Goal: Contribute content: Contribute content

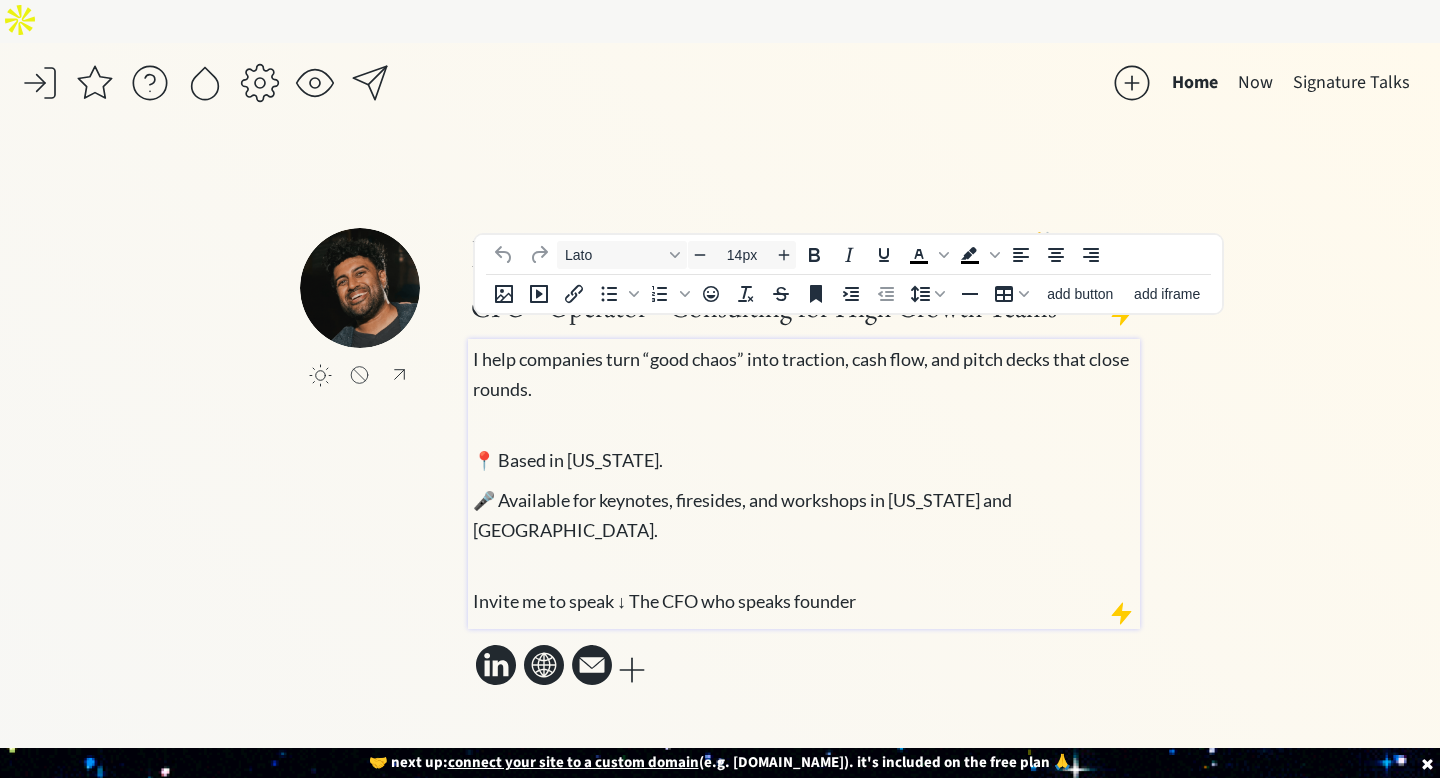
click at [509, 400] on body "saving... Home Now Signature Talks click to upload a picture Hi, I’m Deep [PERS…" at bounding box center [720, 389] width 1440 height 778
click at [509, 431] on icon "Insert image" at bounding box center [515, 440] width 18 height 18
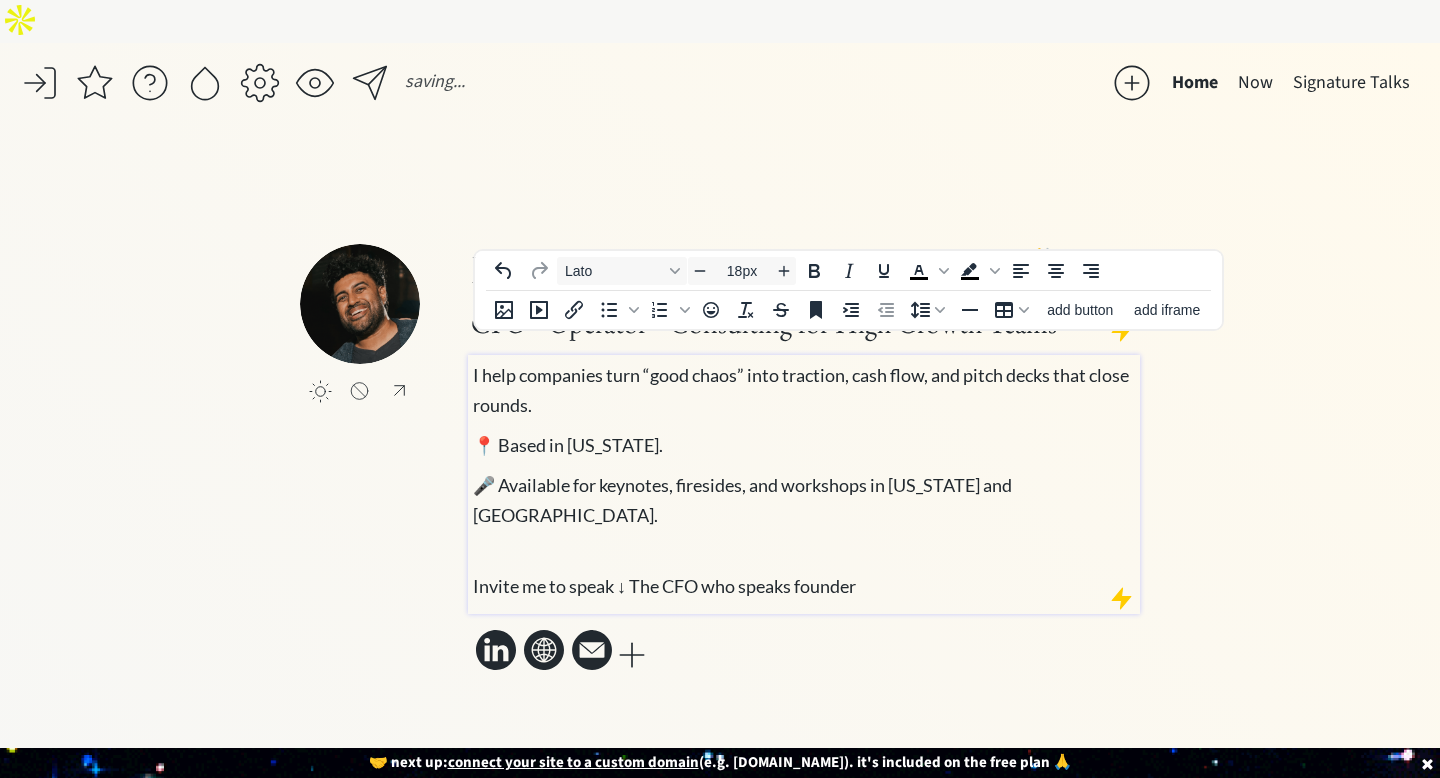
click at [342, 462] on div "click to upload a picture Hi, I’m Deep [PERSON_NAME] 👋 CFO • Operator • Consult…" at bounding box center [720, 460] width 840 height 432
click at [513, 492] on body "saving... Home Now Signature Talks click to upload a picture Hi, I’m Deep [PERS…" at bounding box center [720, 389] width 1440 height 778
click at [513, 523] on icon "Insert image" at bounding box center [515, 535] width 24 height 24
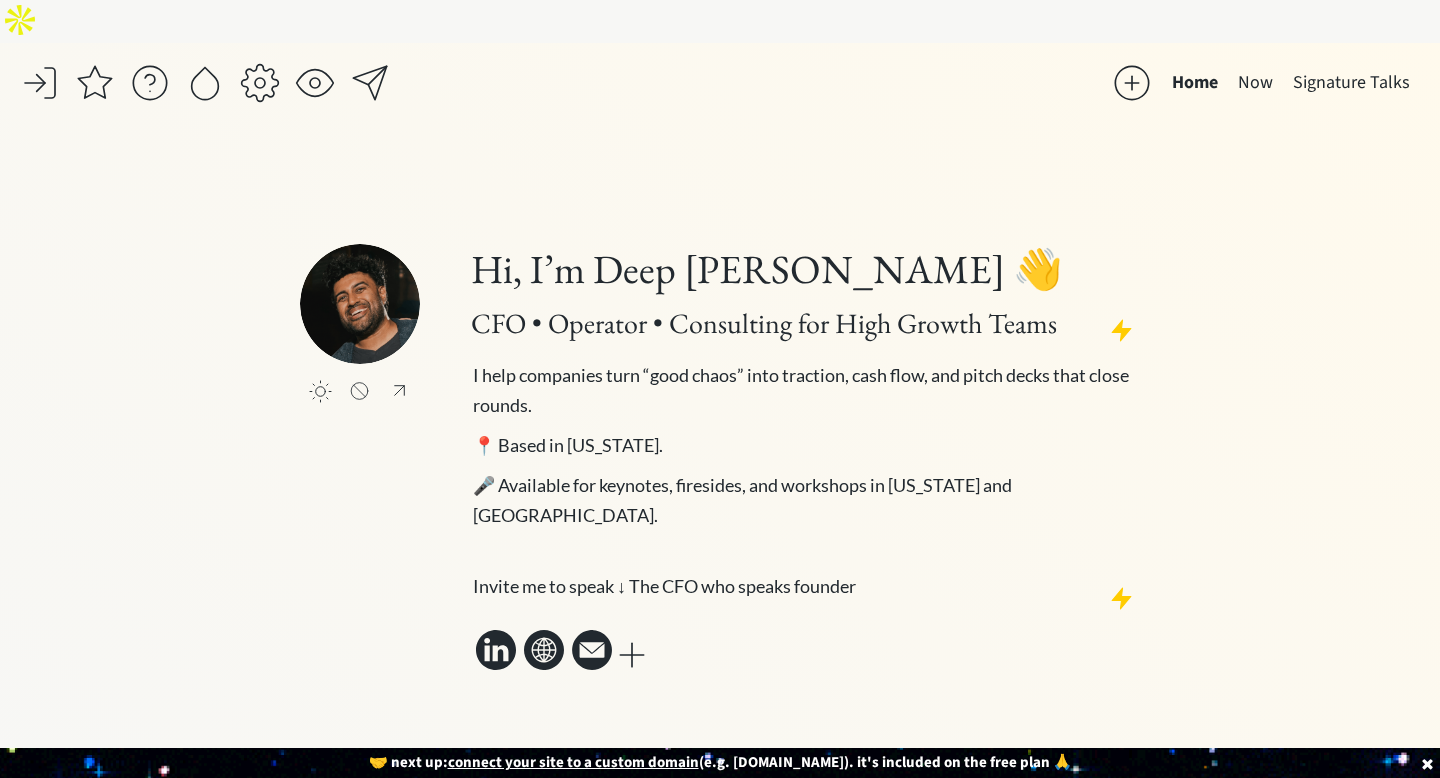
click at [1275, 492] on div "saving... Home Now Signature Talks click to upload a picture Hi, I’m Deep [PERS…" at bounding box center [720, 432] width 1440 height 778
type input "18px"
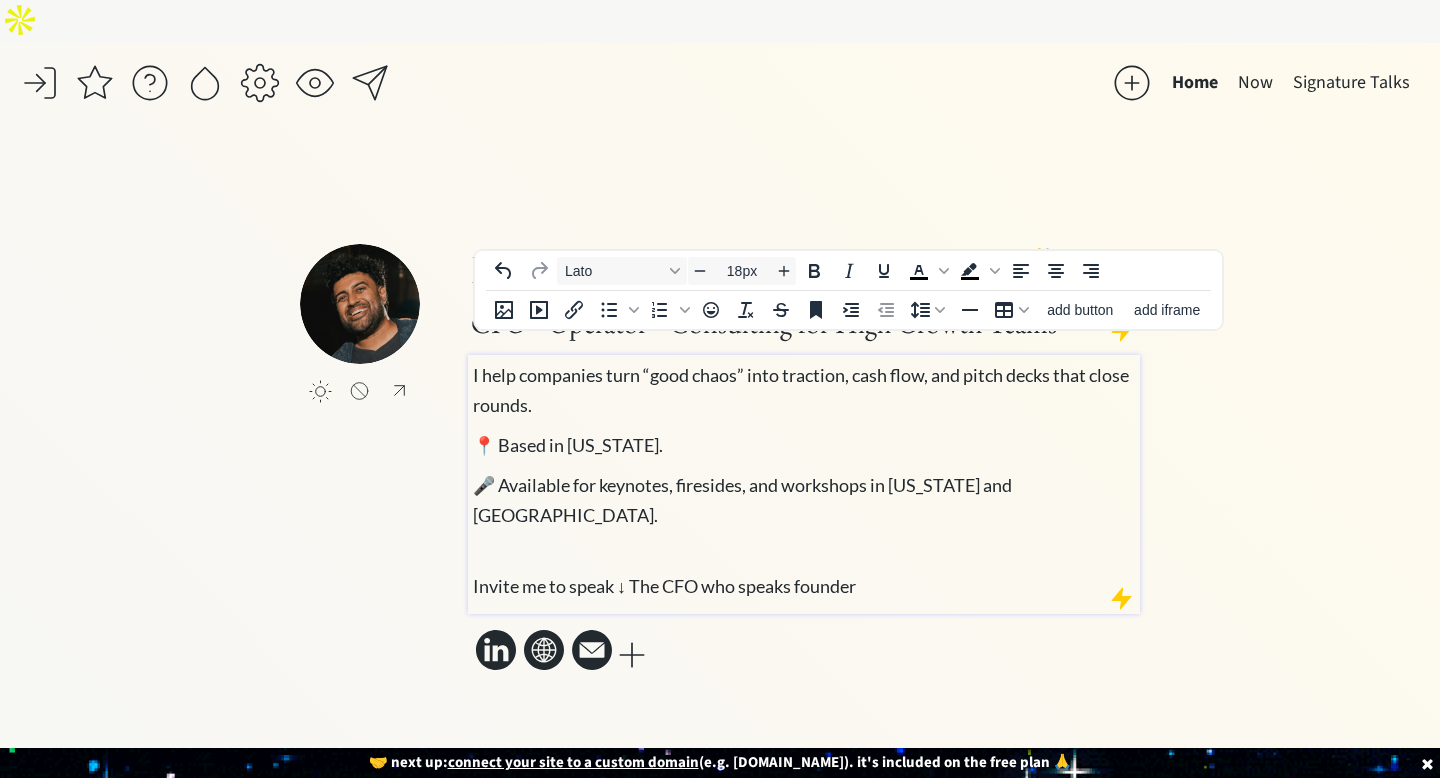
click at [638, 393] on div "I help companies turn “good chaos” into traction, cash flow, and pitch decks th…" at bounding box center [804, 479] width 663 height 241
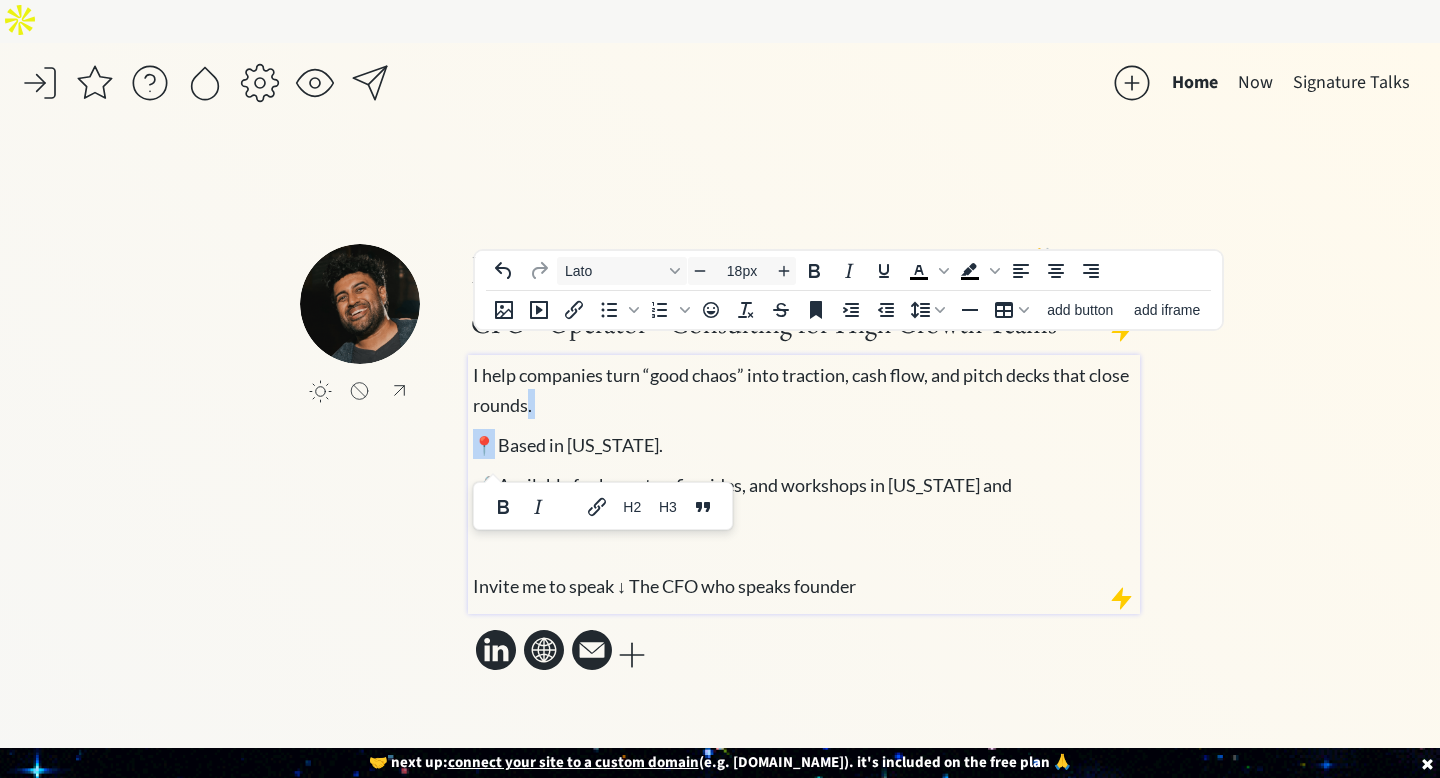
click at [628, 381] on p "I help companies turn “good chaos” into traction, cash flow, and pitch decks th…" at bounding box center [804, 389] width 663 height 60
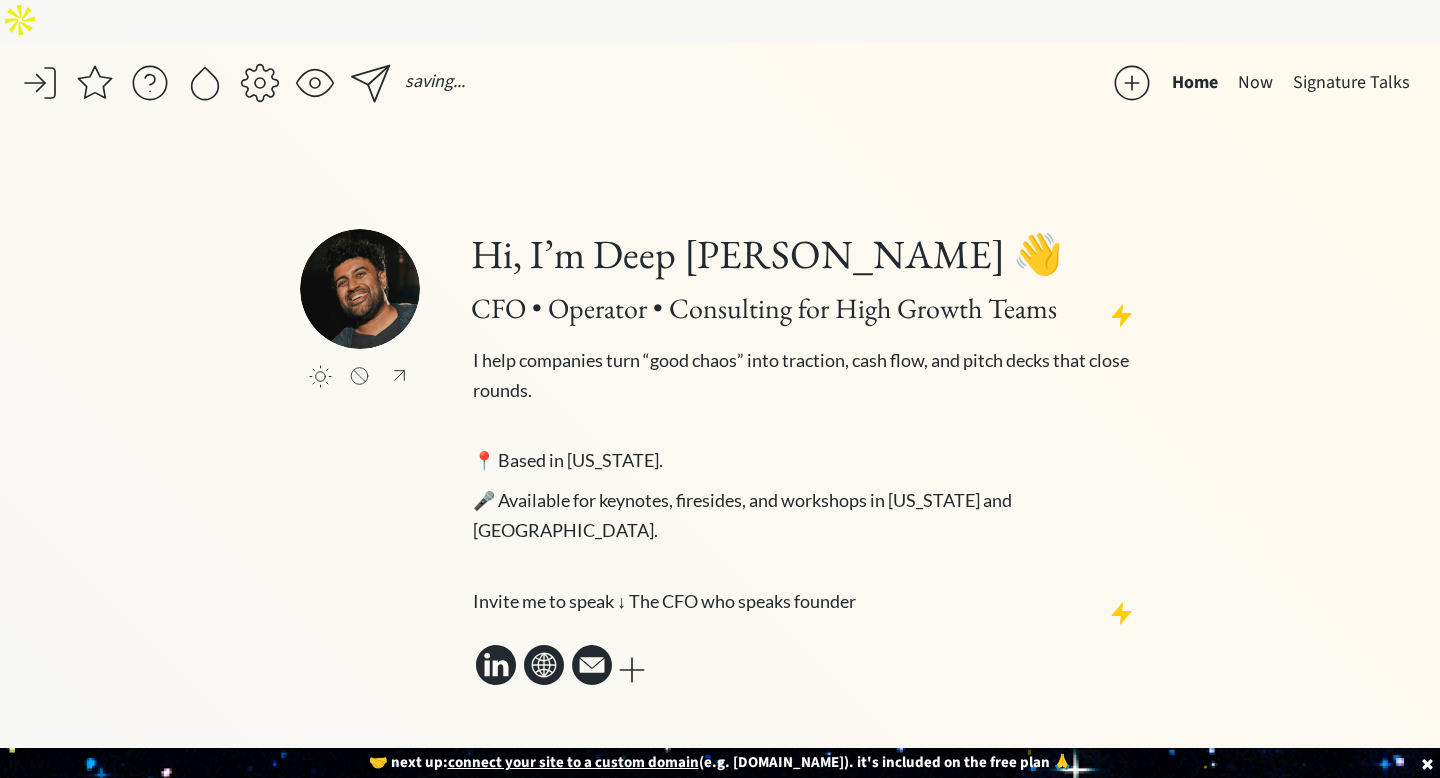
click at [402, 506] on div "click to upload a picture Hi, I’m Deep [PERSON_NAME] 👋 CFO • Operator • Consult…" at bounding box center [720, 460] width 840 height 462
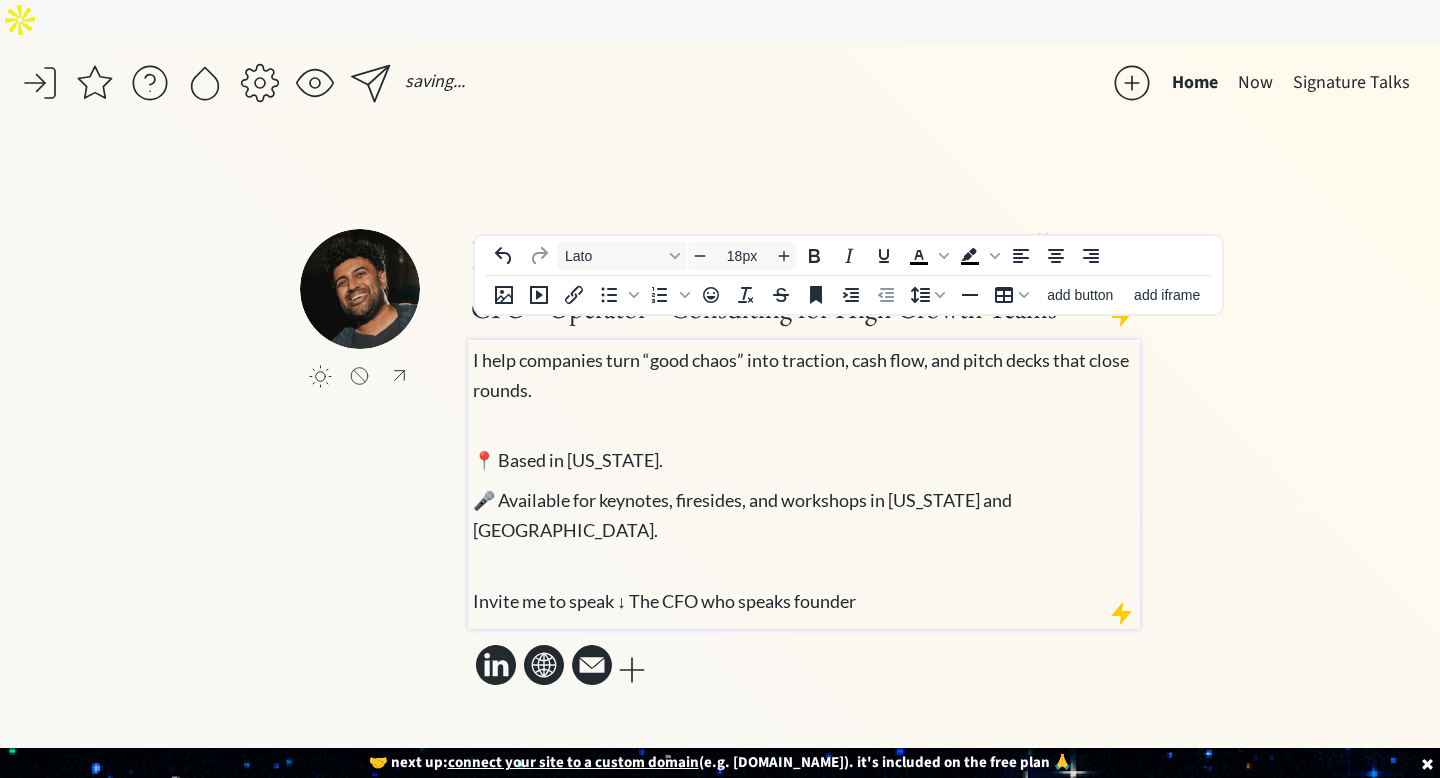
click at [483, 346] on p "I help companies turn “good chaos” into traction, cash flow, and pitch decks th…" at bounding box center [804, 389] width 663 height 90
click at [469, 340] on div "I help companies turn “good chaos” into traction, cash flow, and pitch decks th…" at bounding box center [804, 484] width 672 height 289
click at [474, 349] on span "I help companies turn “good chaos” into traction, cash flow, and pitch decks th…" at bounding box center [801, 375] width 656 height 52
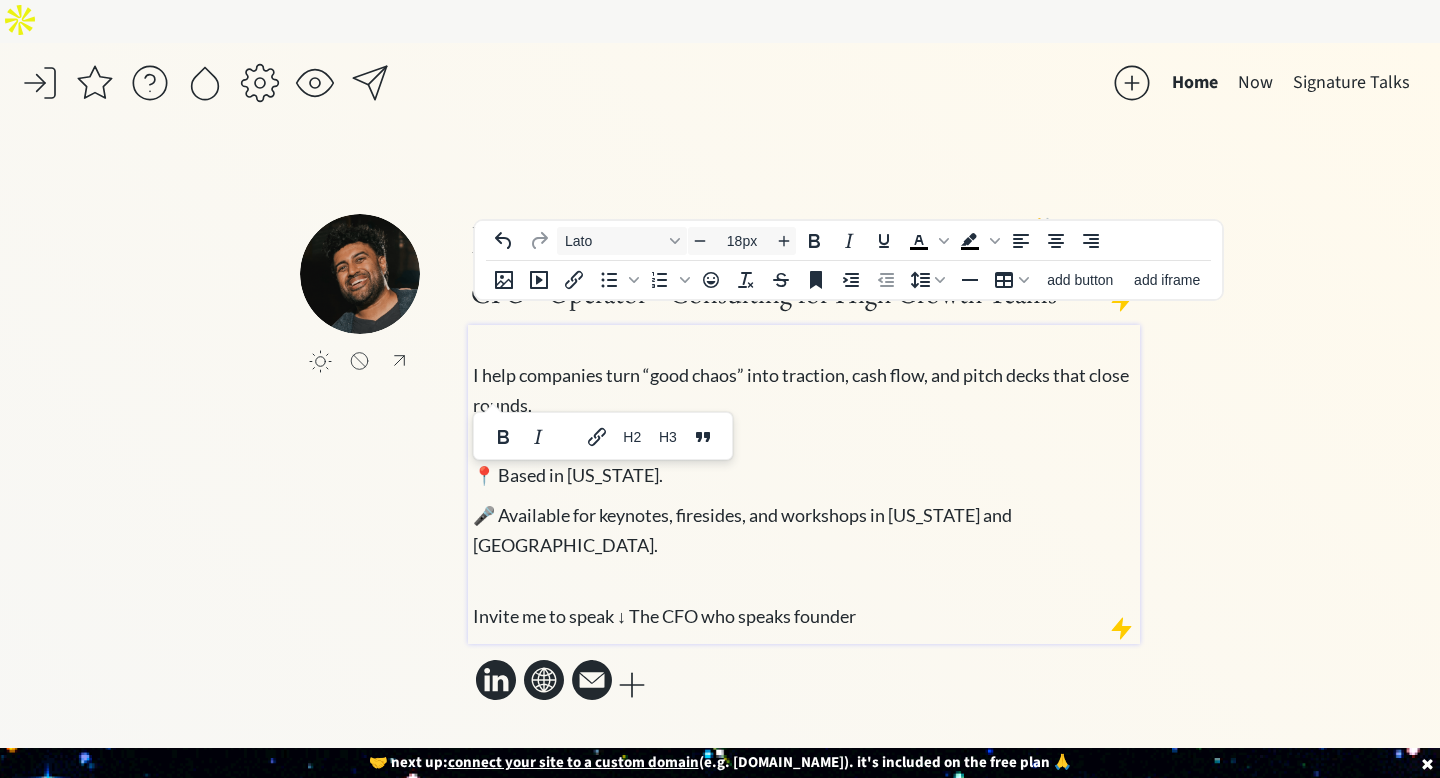
click at [482, 329] on p "I help companies turn “good chaos” into traction, cash flow, and pitch decks th…" at bounding box center [804, 389] width 663 height 120
drag, startPoint x: 482, startPoint y: 351, endPoint x: 457, endPoint y: 287, distance: 68.7
click at [457, 287] on div "click to upload a picture Hi, I’m Deep [PERSON_NAME] 👋 CFO • Operator • Consult…" at bounding box center [720, 460] width 840 height 492
click at [938, 277] on icon "Line height" at bounding box center [940, 280] width 10 height 10
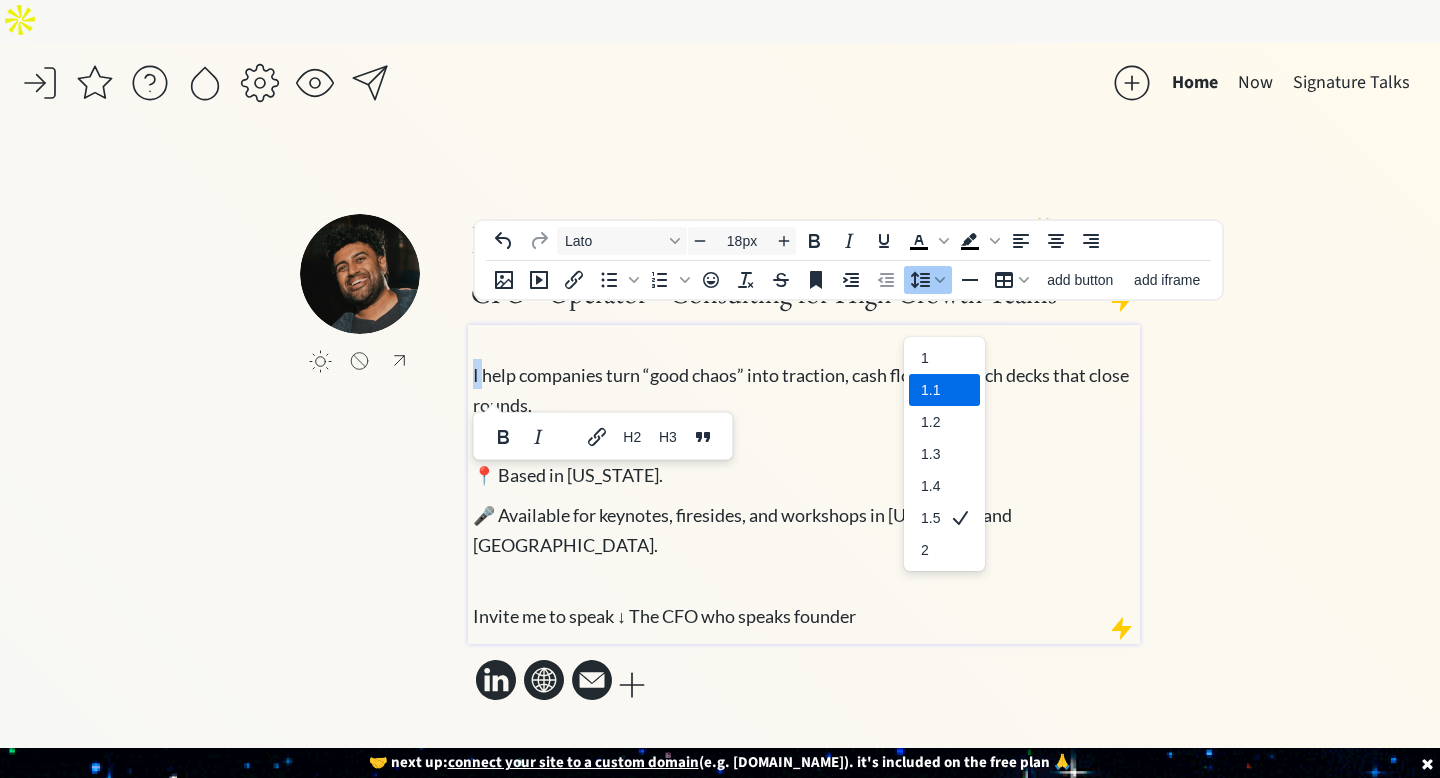
click at [937, 378] on div "1.1" at bounding box center [930, 390] width 19 height 24
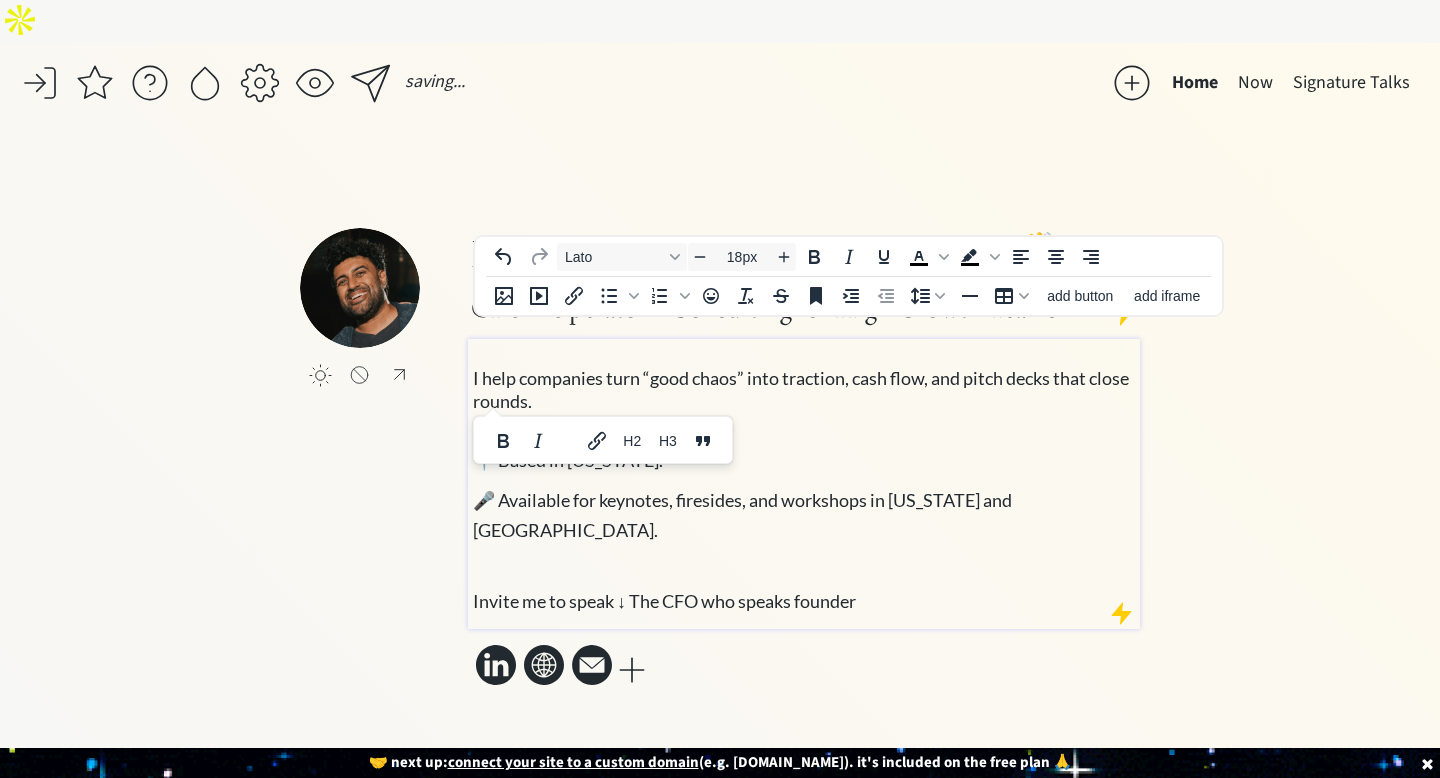
click at [1012, 487] on span "🎤 Available for keynotes, firesides, and workshops in [US_STATE] and [GEOGRAPHI…" at bounding box center [742, 514] width 539 height 54
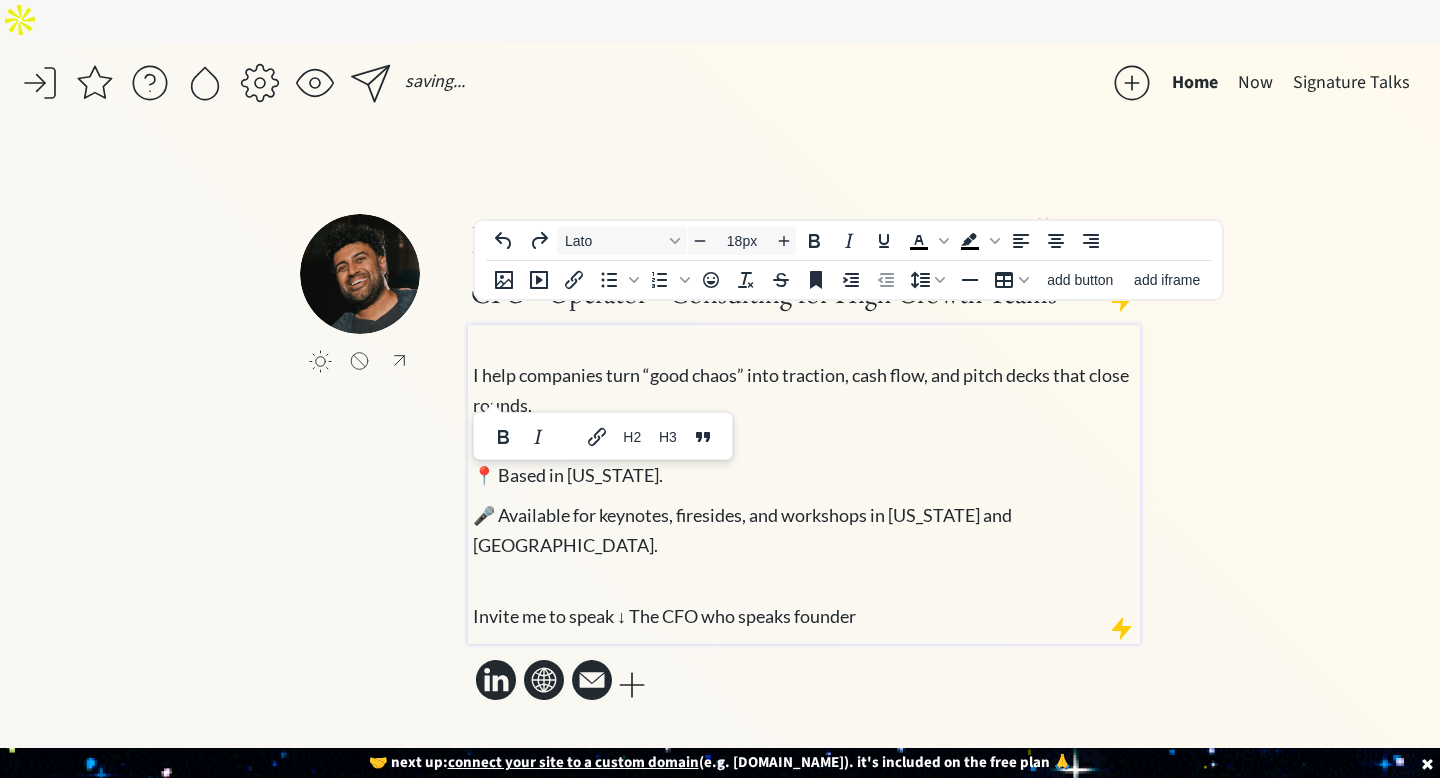
click at [903, 578] on div "I help companies turn “good chaos” into traction, cash flow, and pitch decks th…" at bounding box center [804, 484] width 672 height 319
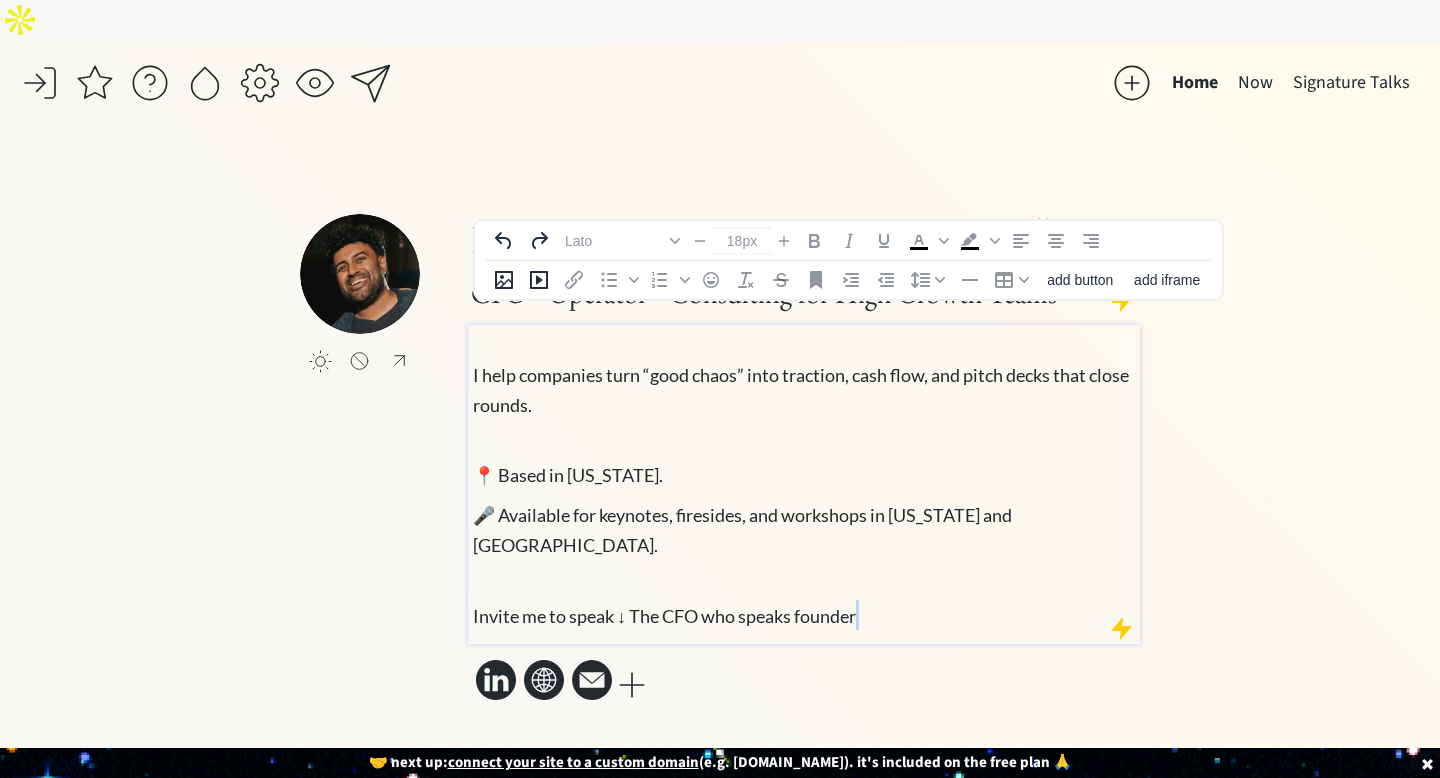
drag, startPoint x: 903, startPoint y: 578, endPoint x: 431, endPoint y: 302, distance: 546.8
click at [431, 302] on div "click to upload a picture Hi, I’m Deep [PERSON_NAME] 👋 CFO • Operator • Consult…" at bounding box center [720, 460] width 840 height 492
click at [474, 364] on span "I help companies turn “good chaos” into traction, cash flow, and pitch decks th…" at bounding box center [801, 390] width 656 height 52
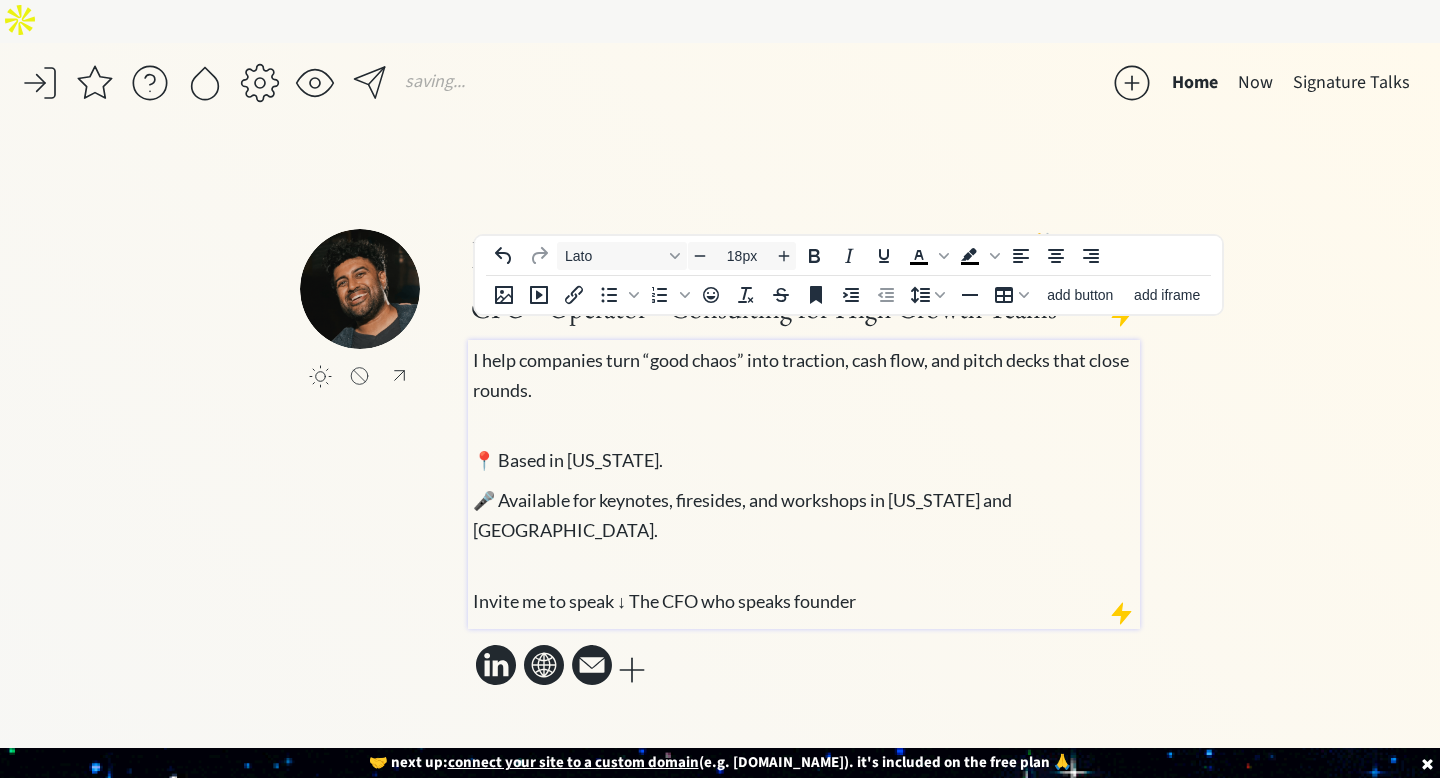
click at [309, 597] on div "click to upload a picture Hi, I’m Deep [PERSON_NAME] 👋 CFO • Operator • Consult…" at bounding box center [720, 460] width 840 height 462
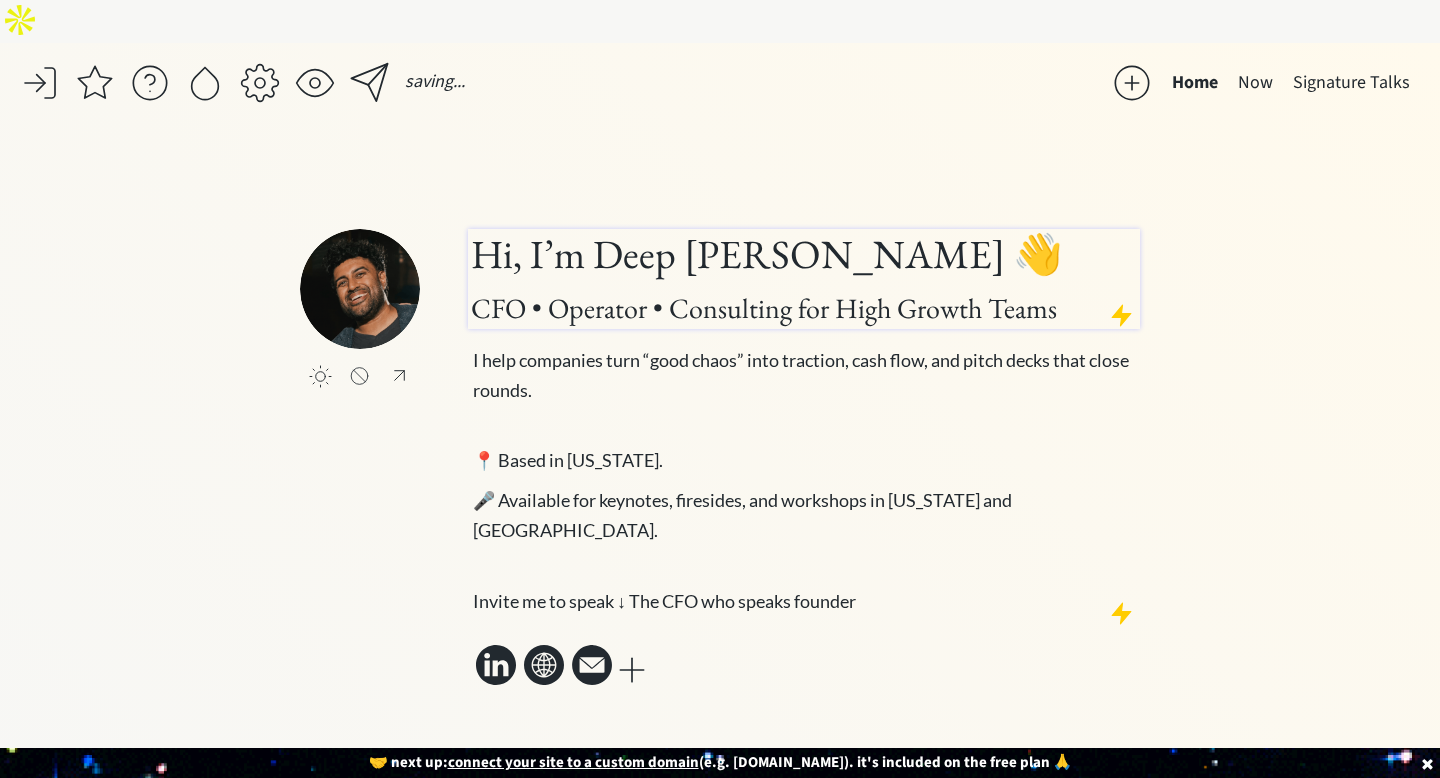
click at [607, 290] on span "CFO • Operator • Consulting for High Growth Teams" at bounding box center [764, 308] width 586 height 36
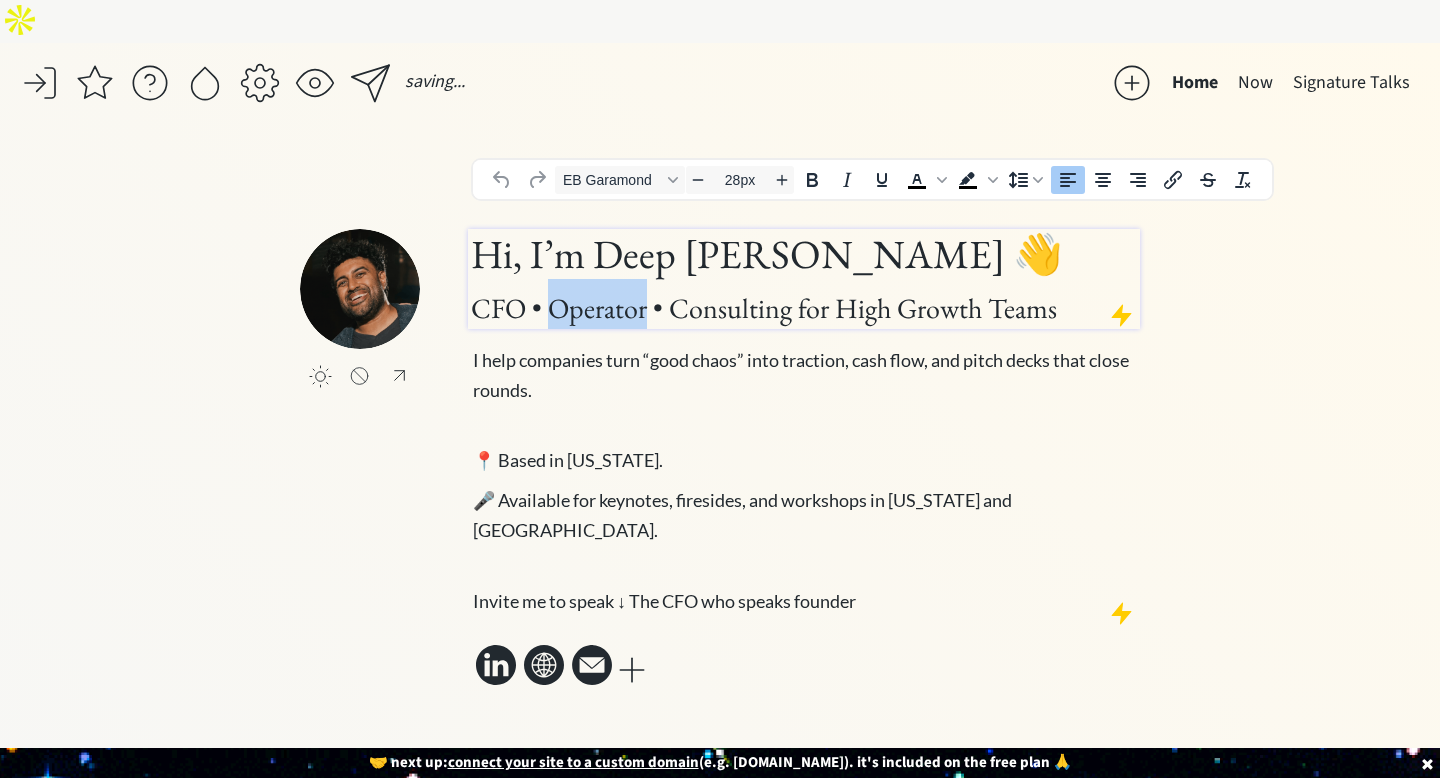
click at [607, 290] on span "CFO • Operator • Consulting for High Growth Teams" at bounding box center [764, 308] width 586 height 36
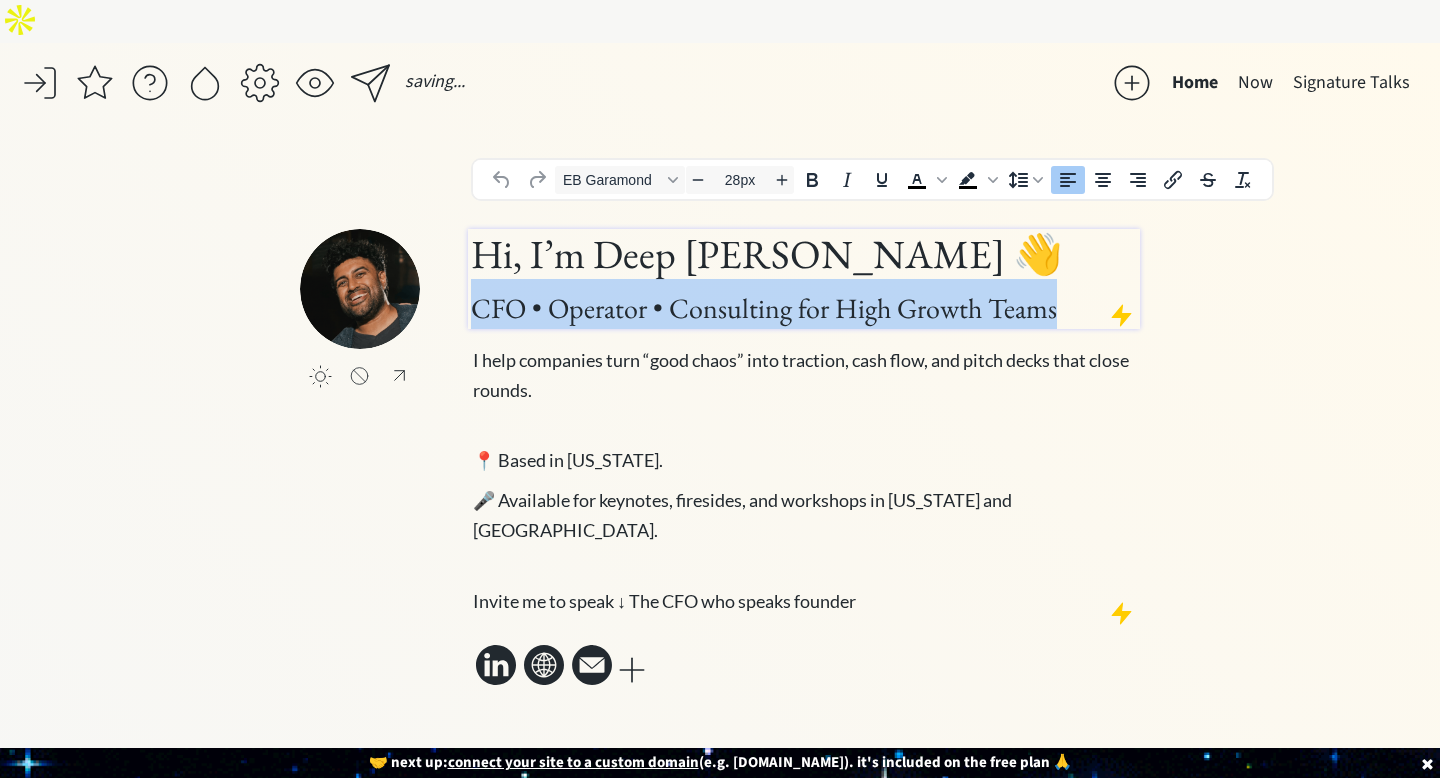
click at [607, 290] on span "CFO • Operator • Consulting for High Growth Teams" at bounding box center [764, 308] width 586 height 36
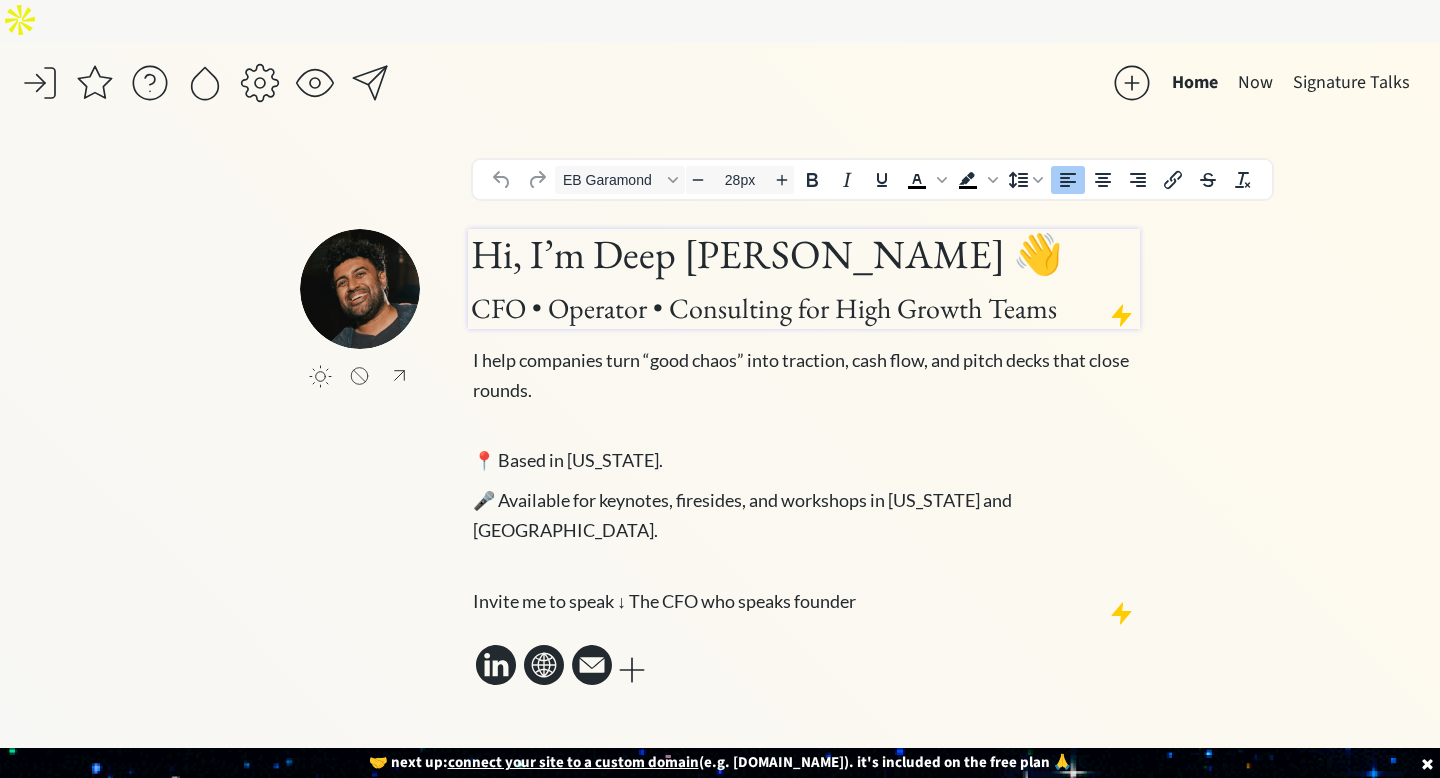
type input "40px"
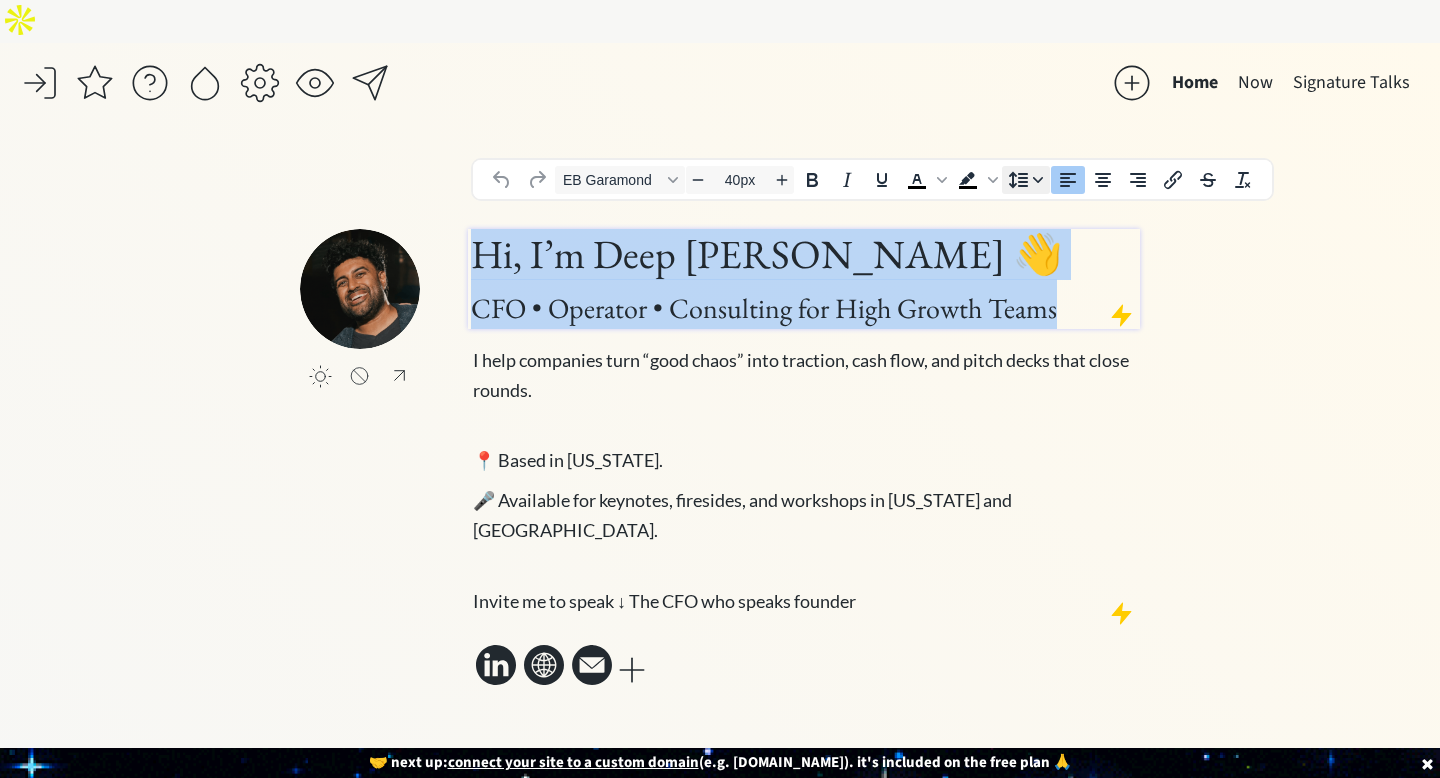
click at [1021, 174] on icon "Line height" at bounding box center [1018, 179] width 19 height 17
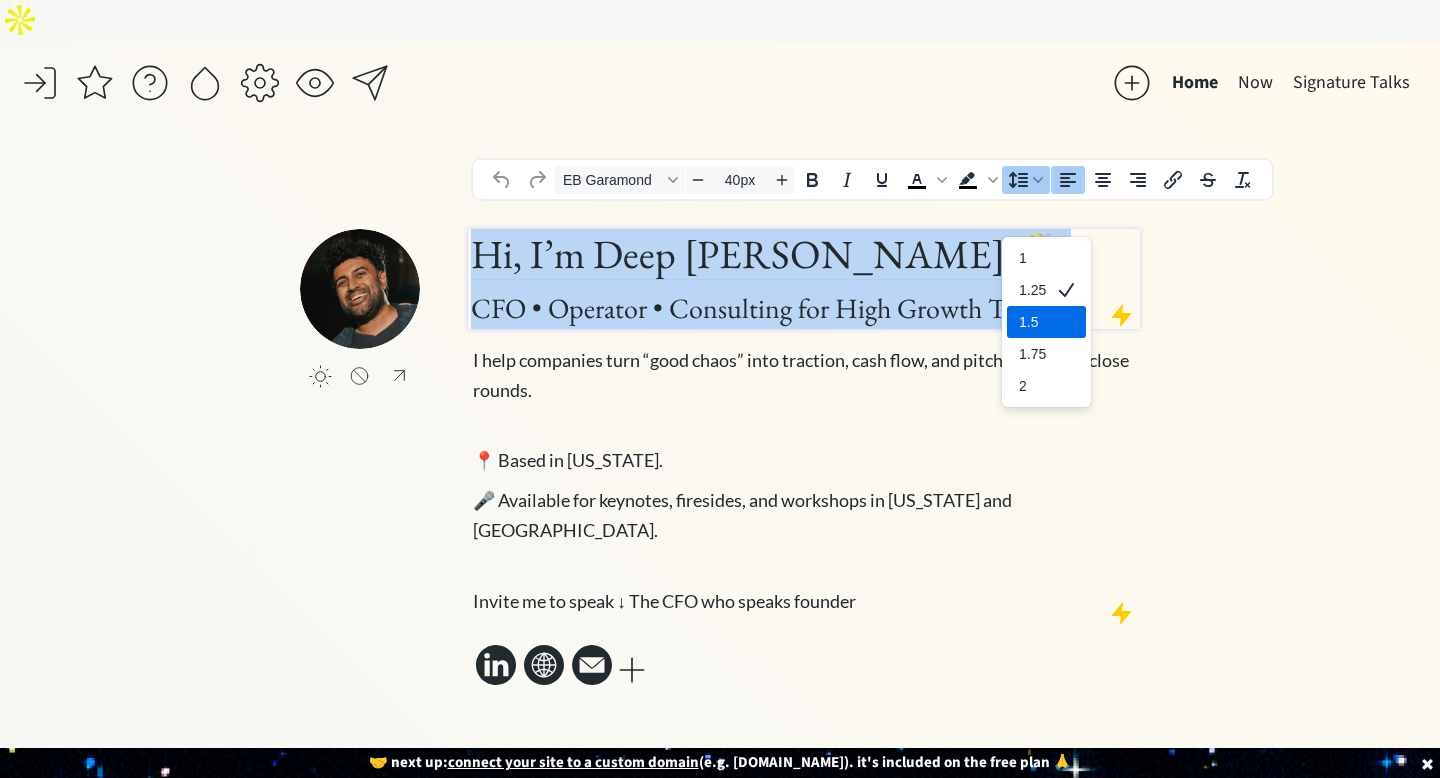
click at [1036, 310] on div "1.5" at bounding box center [1032, 322] width 27 height 24
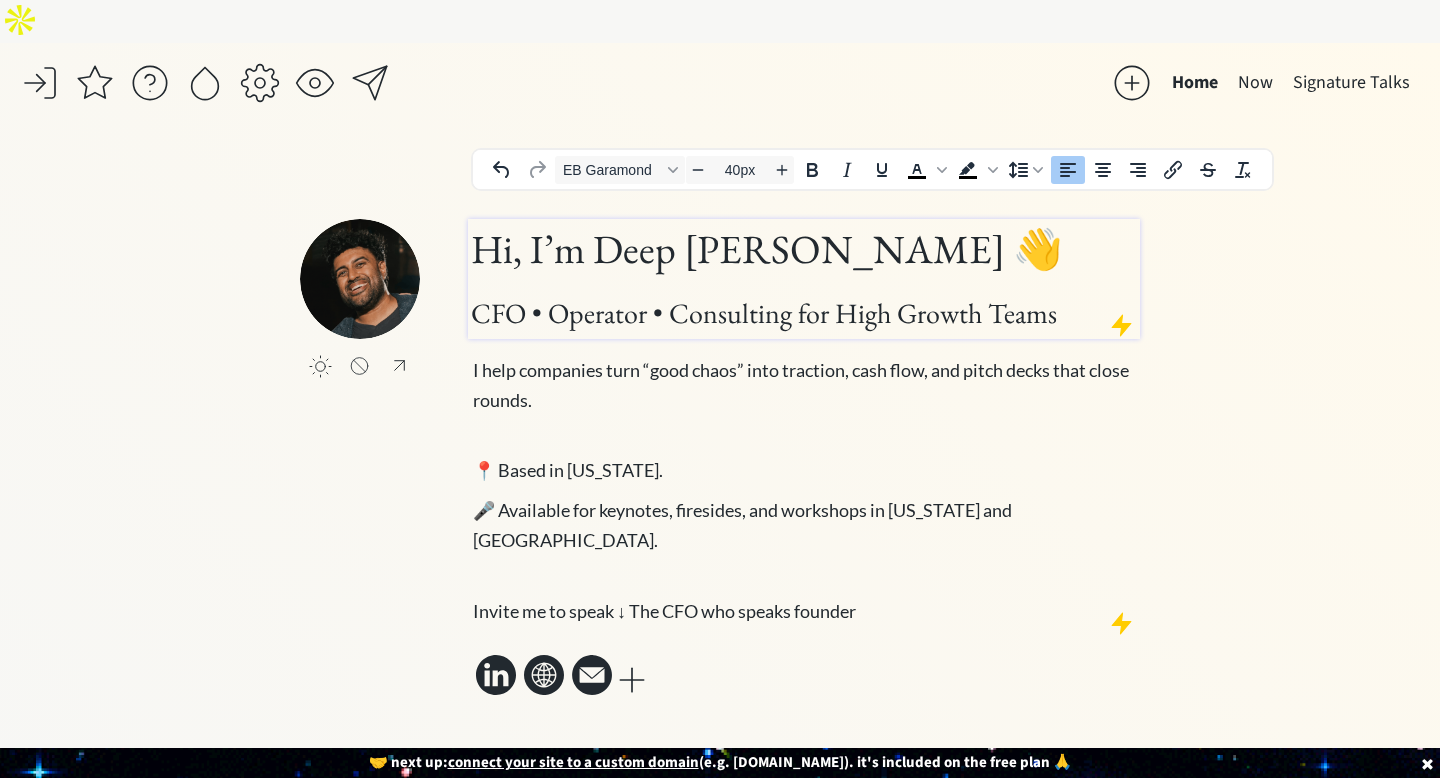
click at [1215, 249] on div "saving... Home Now Signature Talks click to upload a picture Hi, I’m Deep [PERS…" at bounding box center [720, 432] width 1440 height 778
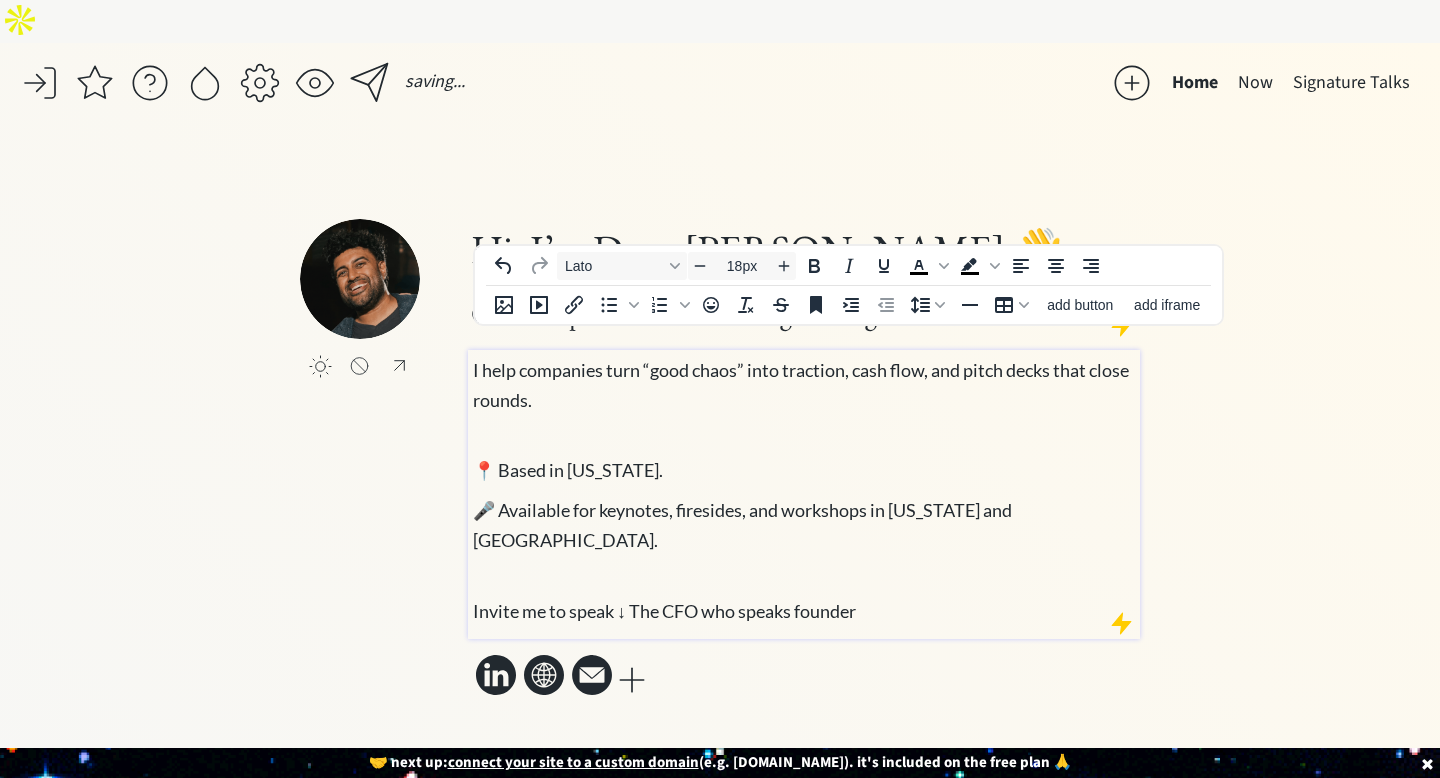
click at [590, 499] on span "🎤 Available for keynotes, firesides, and workshops in [US_STATE] and [GEOGRAPHI…" at bounding box center [742, 525] width 539 height 52
type input "18px"
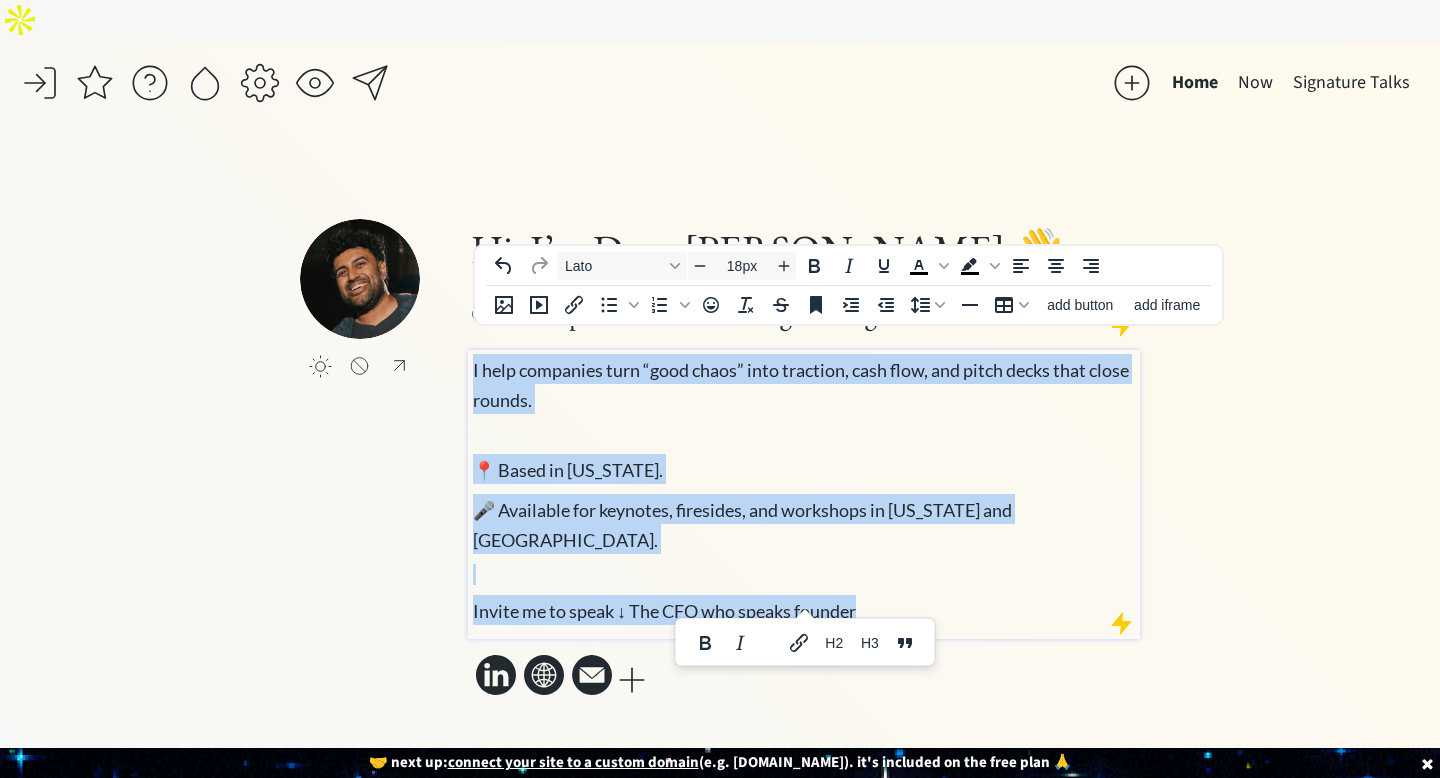
drag, startPoint x: 892, startPoint y: 555, endPoint x: 465, endPoint y: 333, distance: 481.2
click at [465, 333] on div "click to upload a picture Hi, I’m Deep [PERSON_NAME] 👋 CFO • Operator • Consult…" at bounding box center [720, 460] width 840 height 482
click at [926, 304] on icon "Line height" at bounding box center [920, 305] width 24 height 24
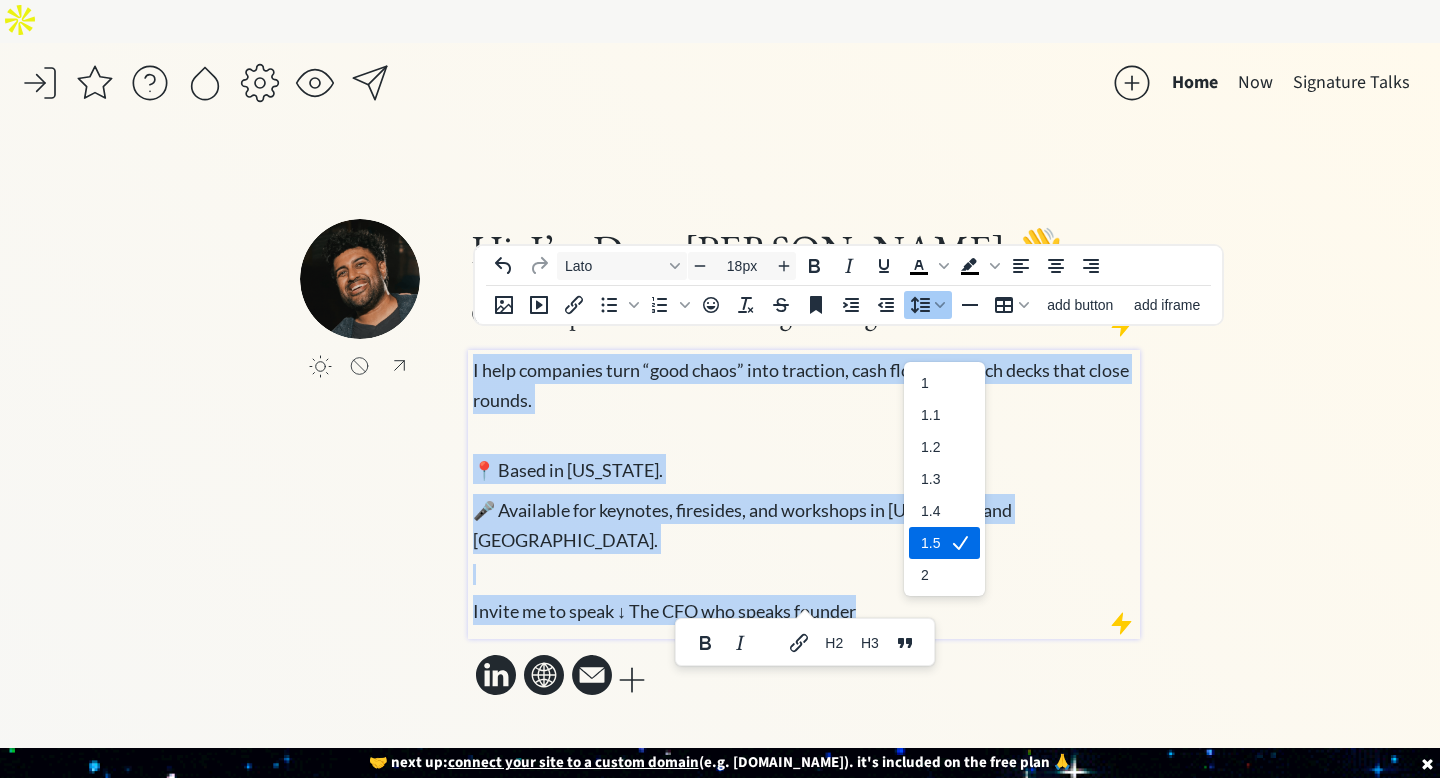
click at [941, 527] on div "1.5" at bounding box center [944, 543] width 71 height 32
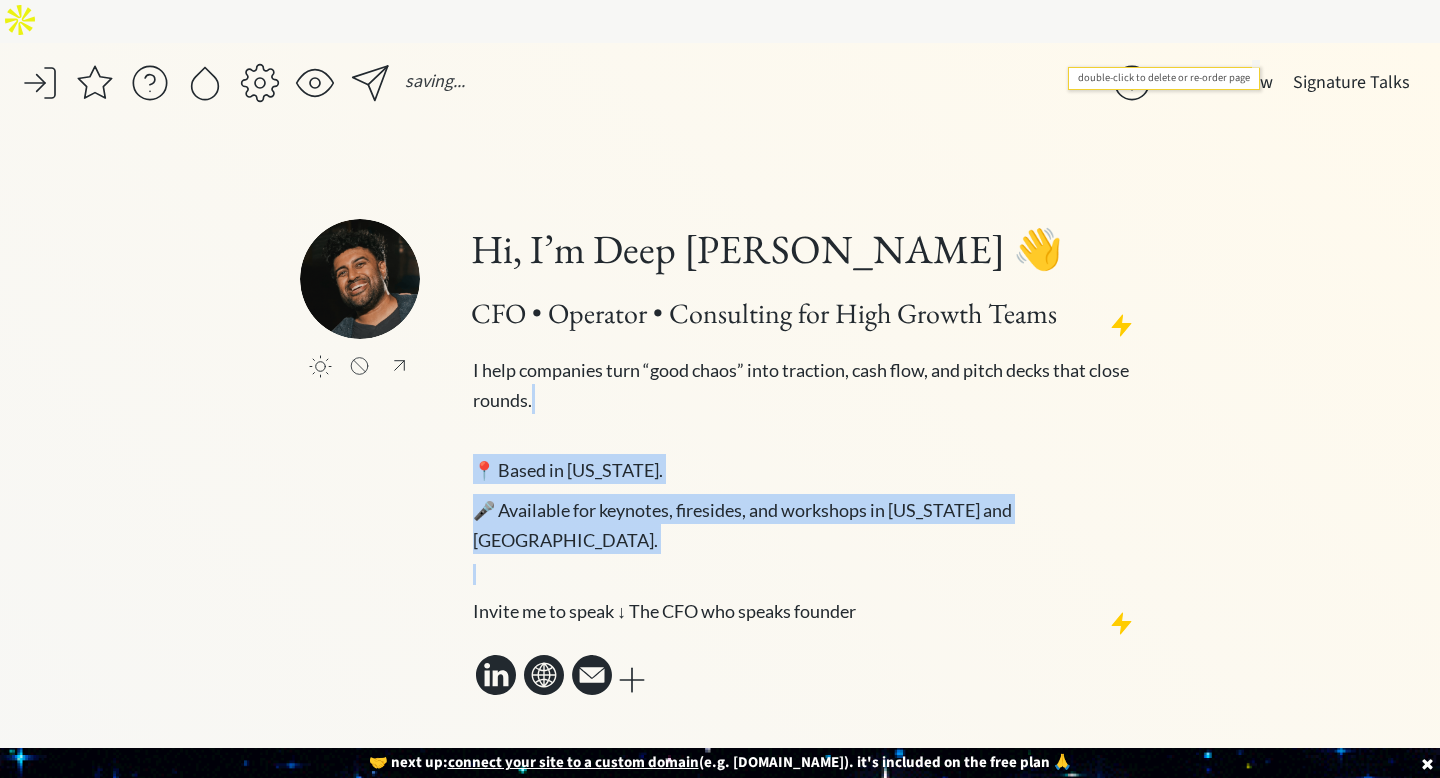
click at [1256, 63] on button "Now" at bounding box center [1255, 83] width 55 height 40
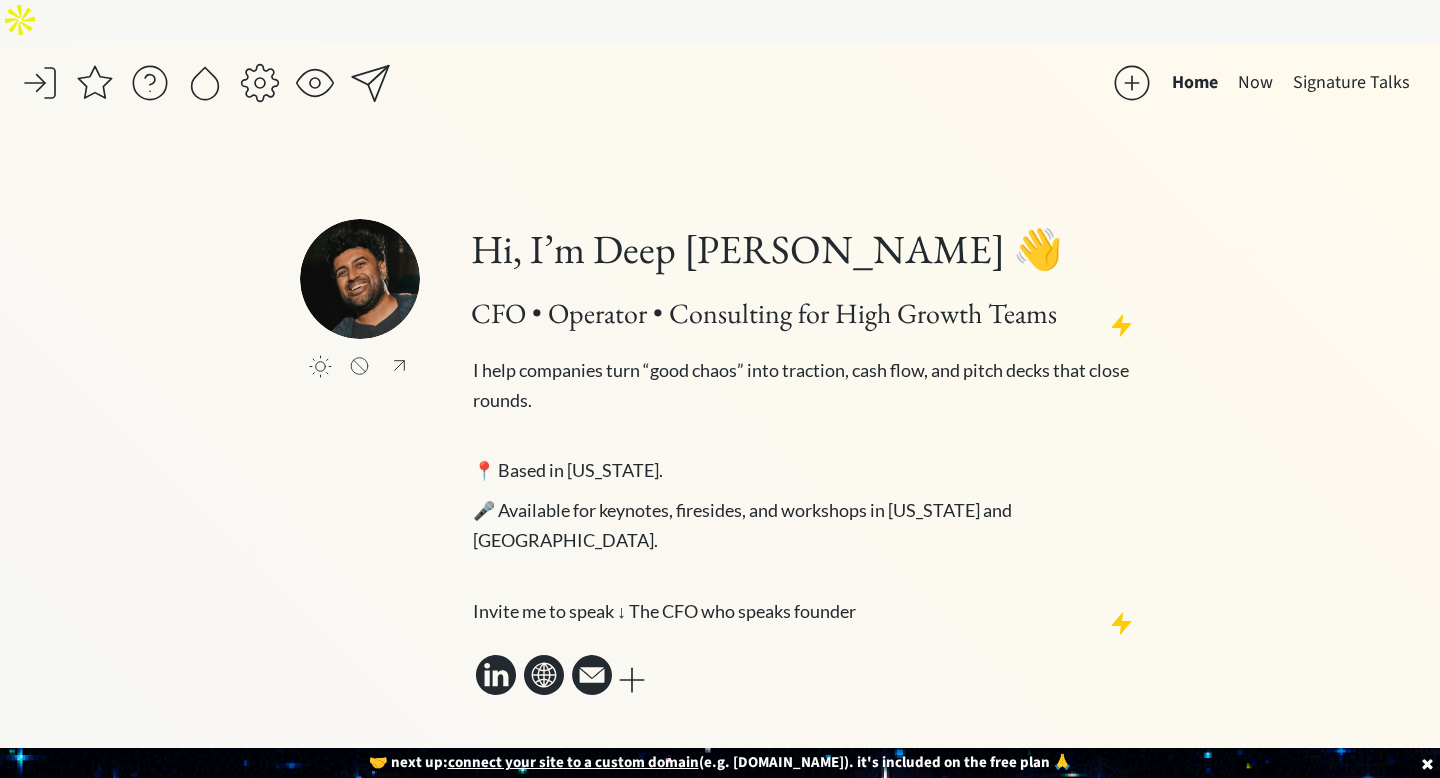
click at [1288, 216] on div "saving... Home Now Signature Talks click to upload a picture Hi, I’m Deep [PERS…" at bounding box center [720, 432] width 1440 height 778
click at [1258, 63] on button "Now" at bounding box center [1255, 83] width 55 height 40
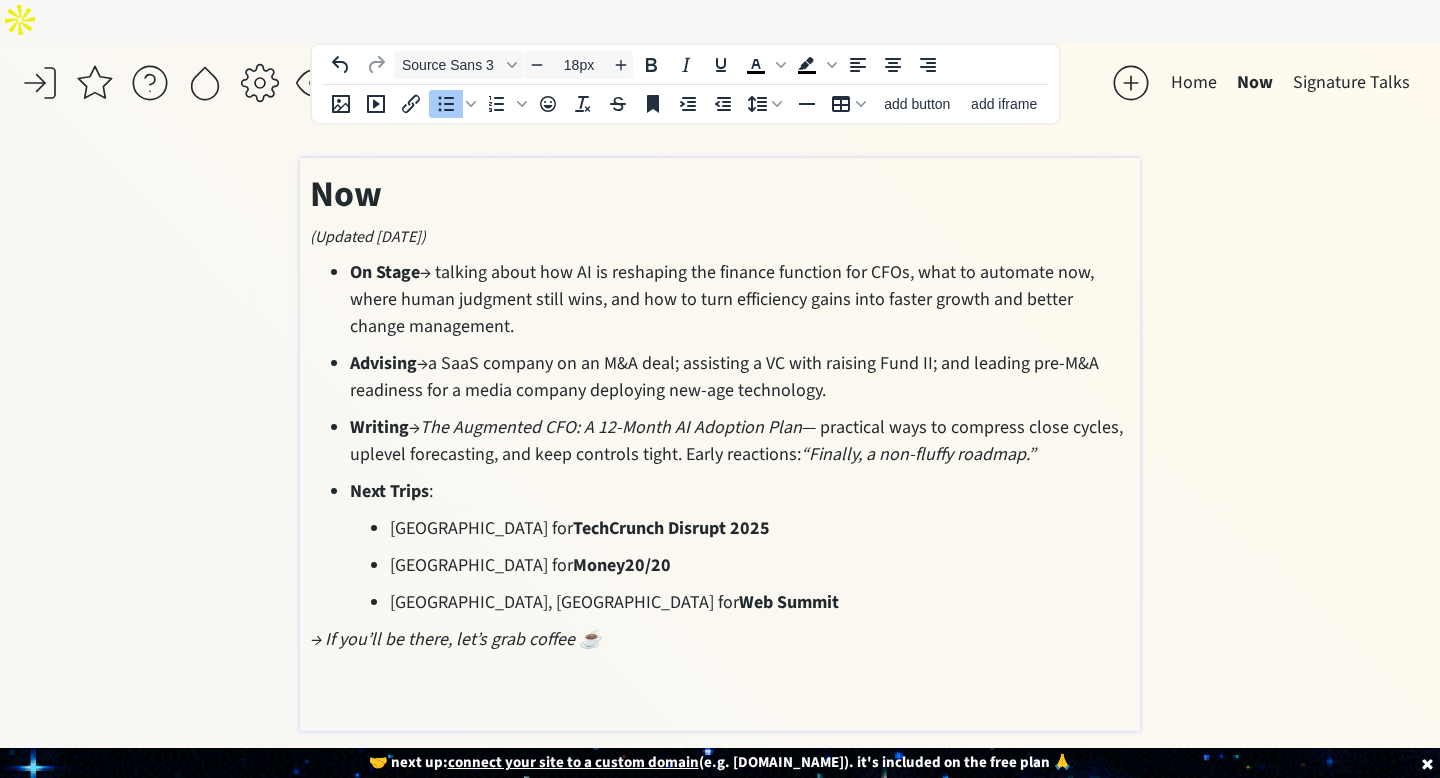
click at [633, 478] on p "Next Trips :" at bounding box center [740, 491] width 780 height 27
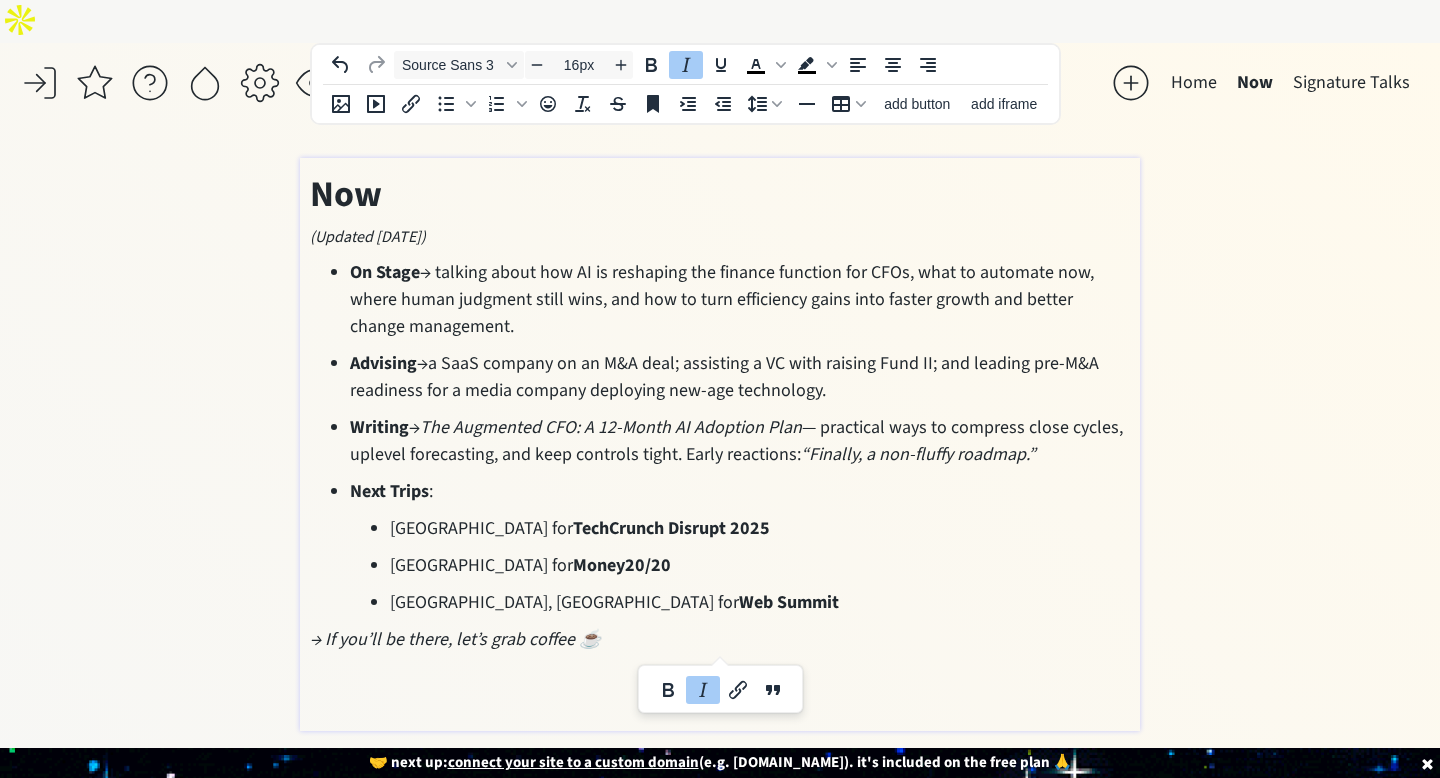
type input "36px"
drag, startPoint x: 724, startPoint y: 608, endPoint x: 277, endPoint y: 135, distance: 650.8
click at [277, 135] on div "saving... Home Now Signature Talks click to upload a picture Hi, I’m Deep [PERS…" at bounding box center [720, 432] width 1440 height 778
click at [770, 99] on div "Line height" at bounding box center [777, 104] width 16 height 10
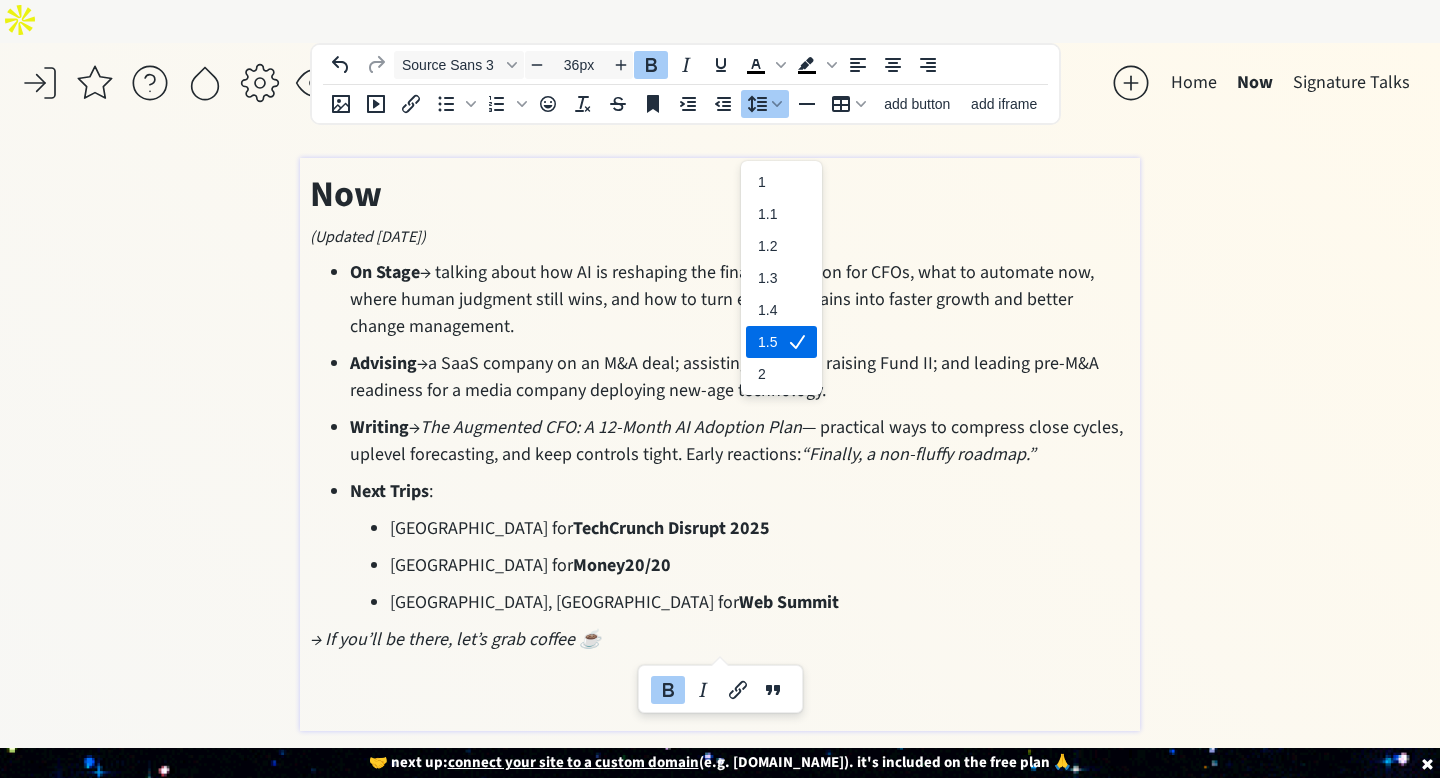
click at [770, 330] on div "1.5" at bounding box center [767, 342] width 19 height 24
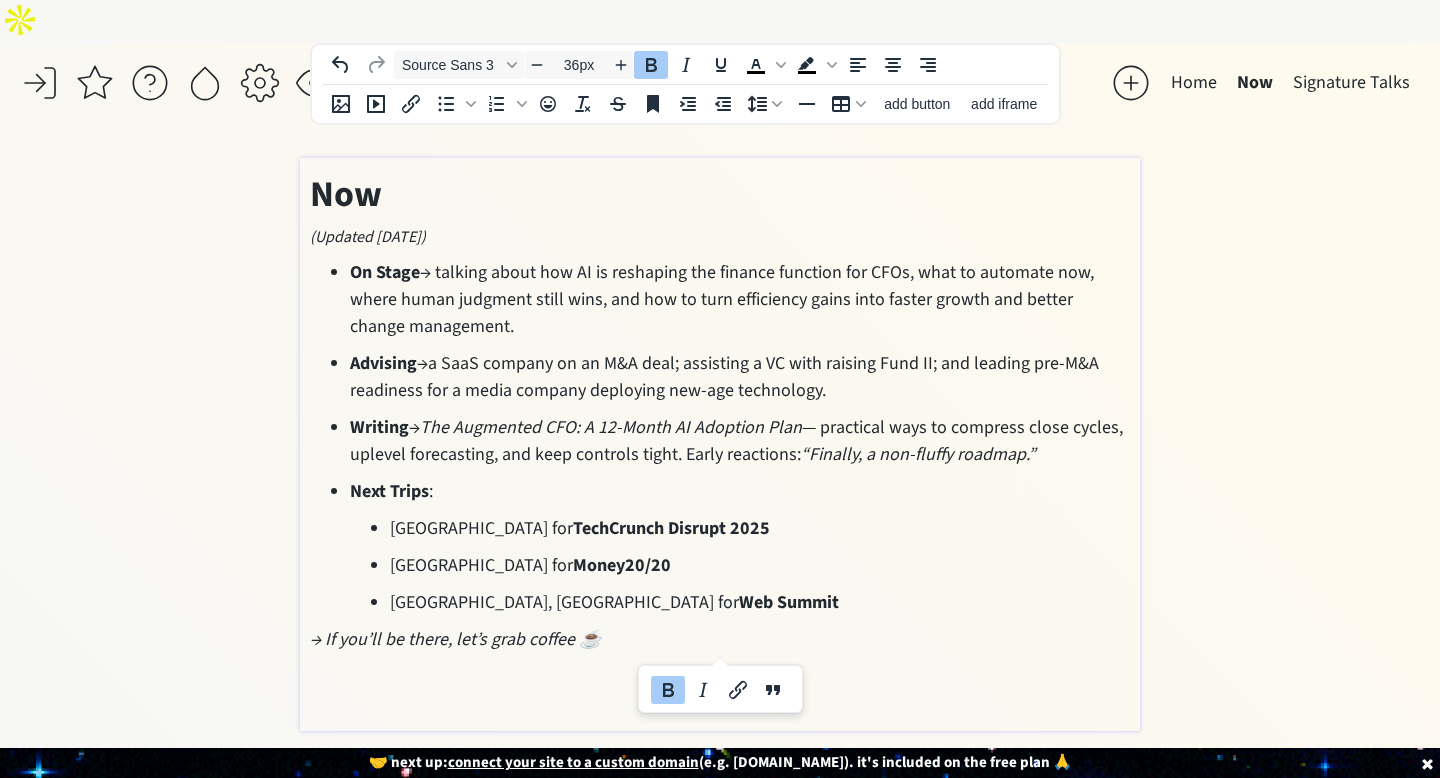
click at [1234, 172] on div "saving... Home Now Signature Talks click to upload a picture Hi, I’m Deep [PERS…" at bounding box center [720, 432] width 1440 height 778
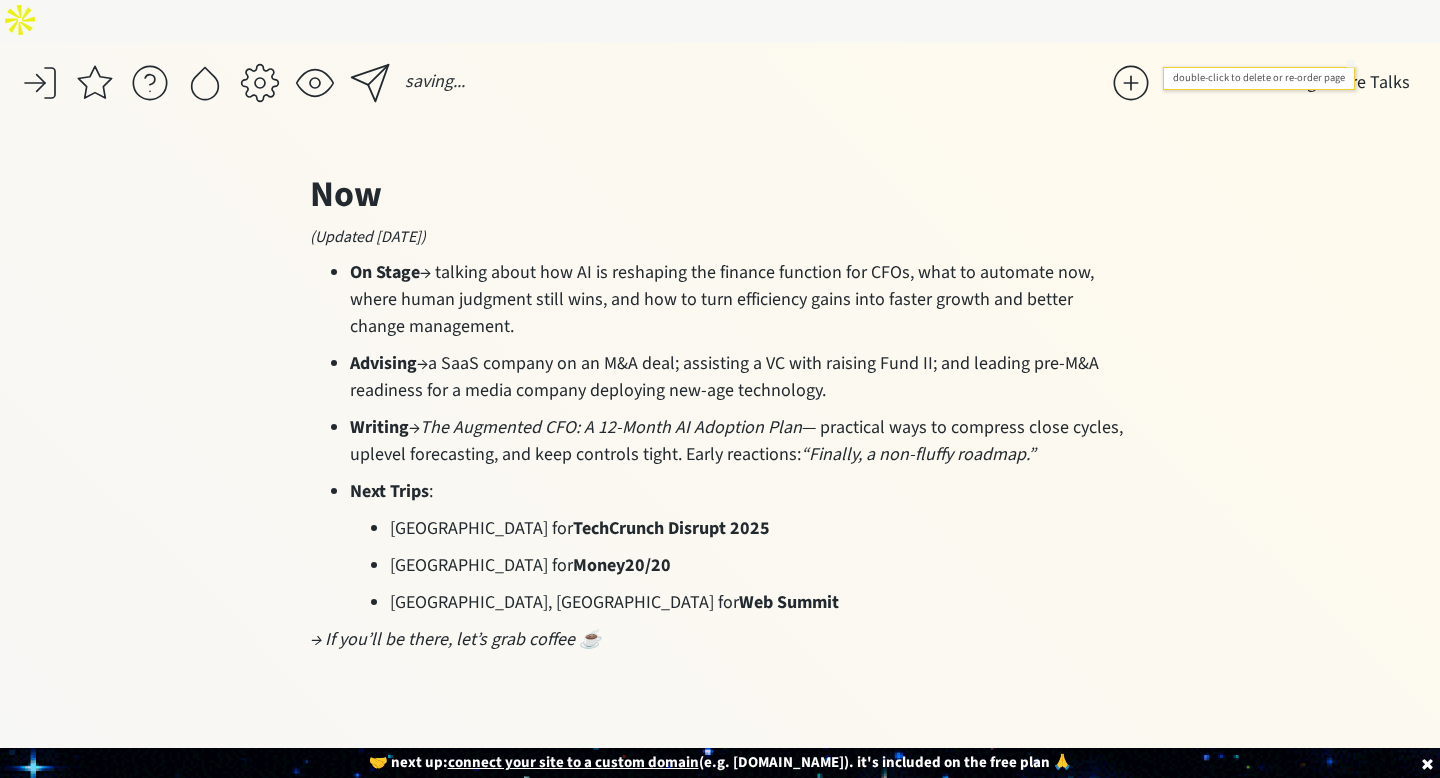
click at [1340, 63] on button "Signature Talks" at bounding box center [1351, 83] width 137 height 40
click at [1336, 63] on button "Signature Talks" at bounding box center [1351, 83] width 137 height 40
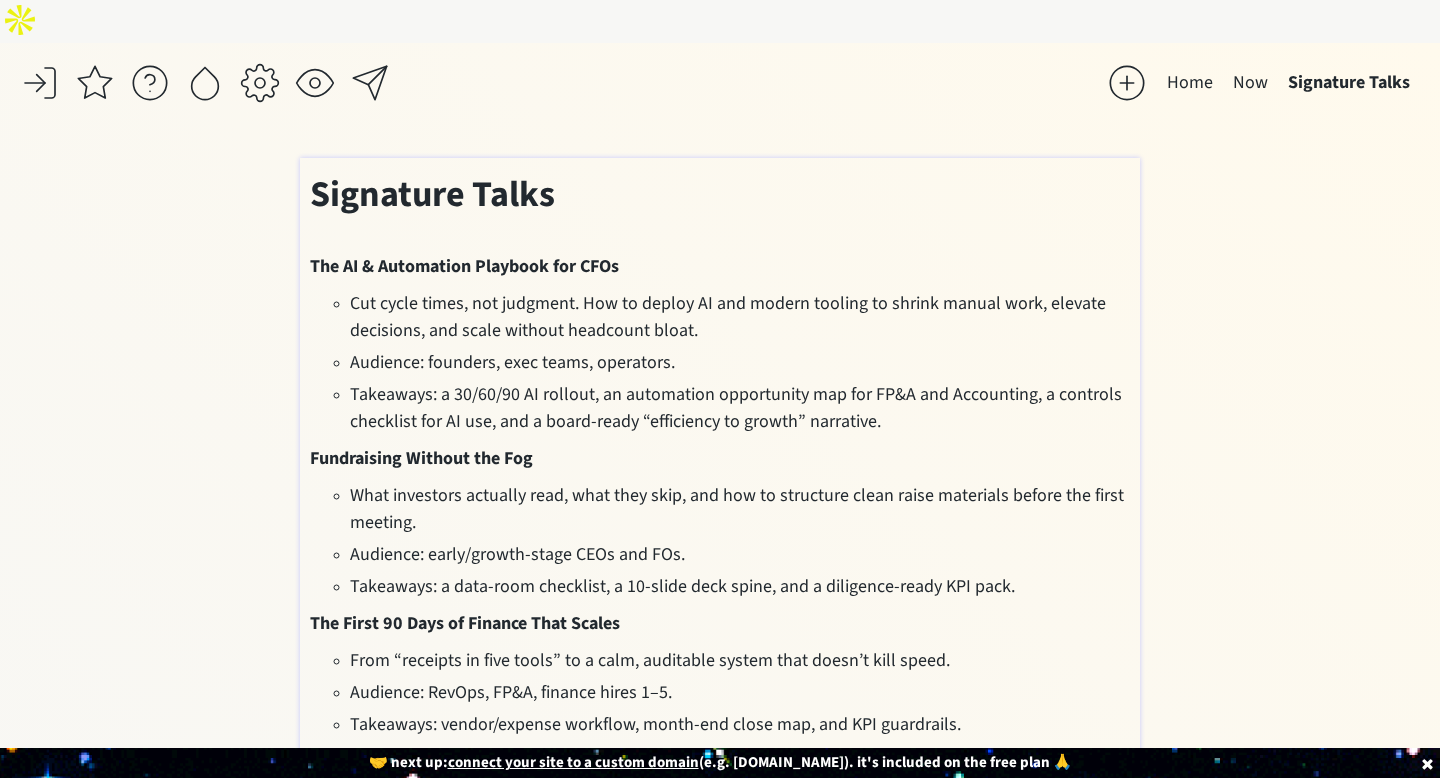
click at [624, 293] on span "Cut cycle times, not judgment. How to deploy AI and modern tooling to shrink ma…" at bounding box center [728, 317] width 756 height 52
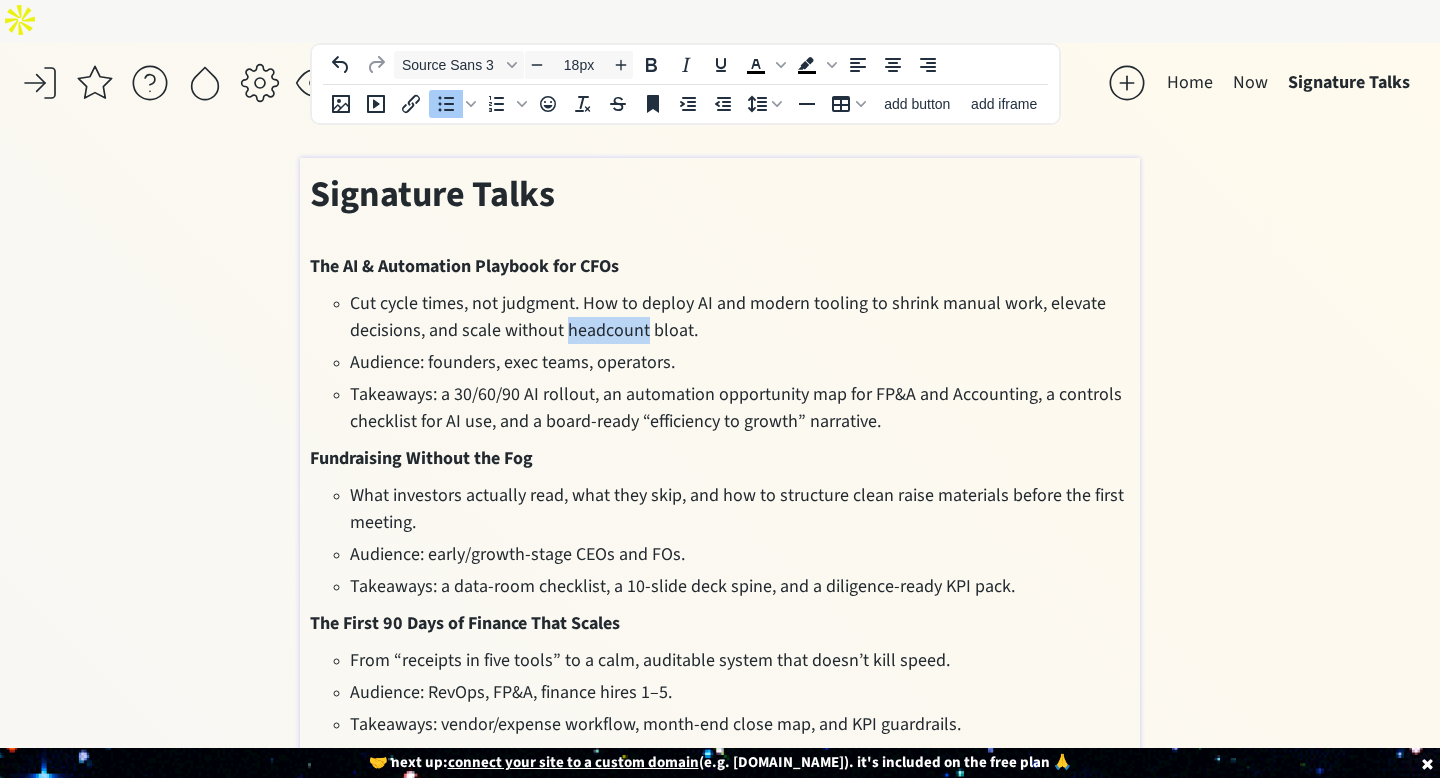
click at [624, 293] on span "Cut cycle times, not judgment. How to deploy AI and modern tooling to shrink ma…" at bounding box center [728, 317] width 756 height 52
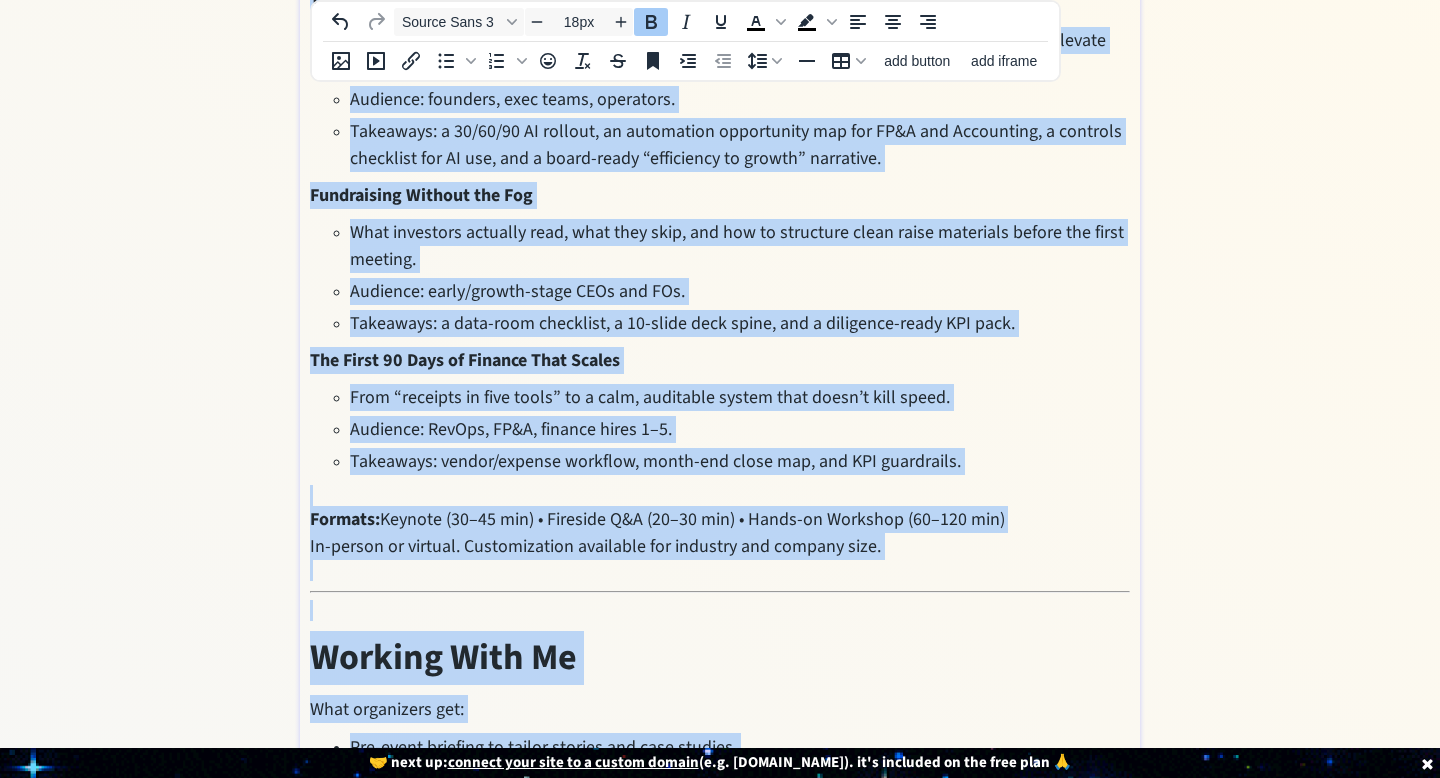
scroll to position [351, 0]
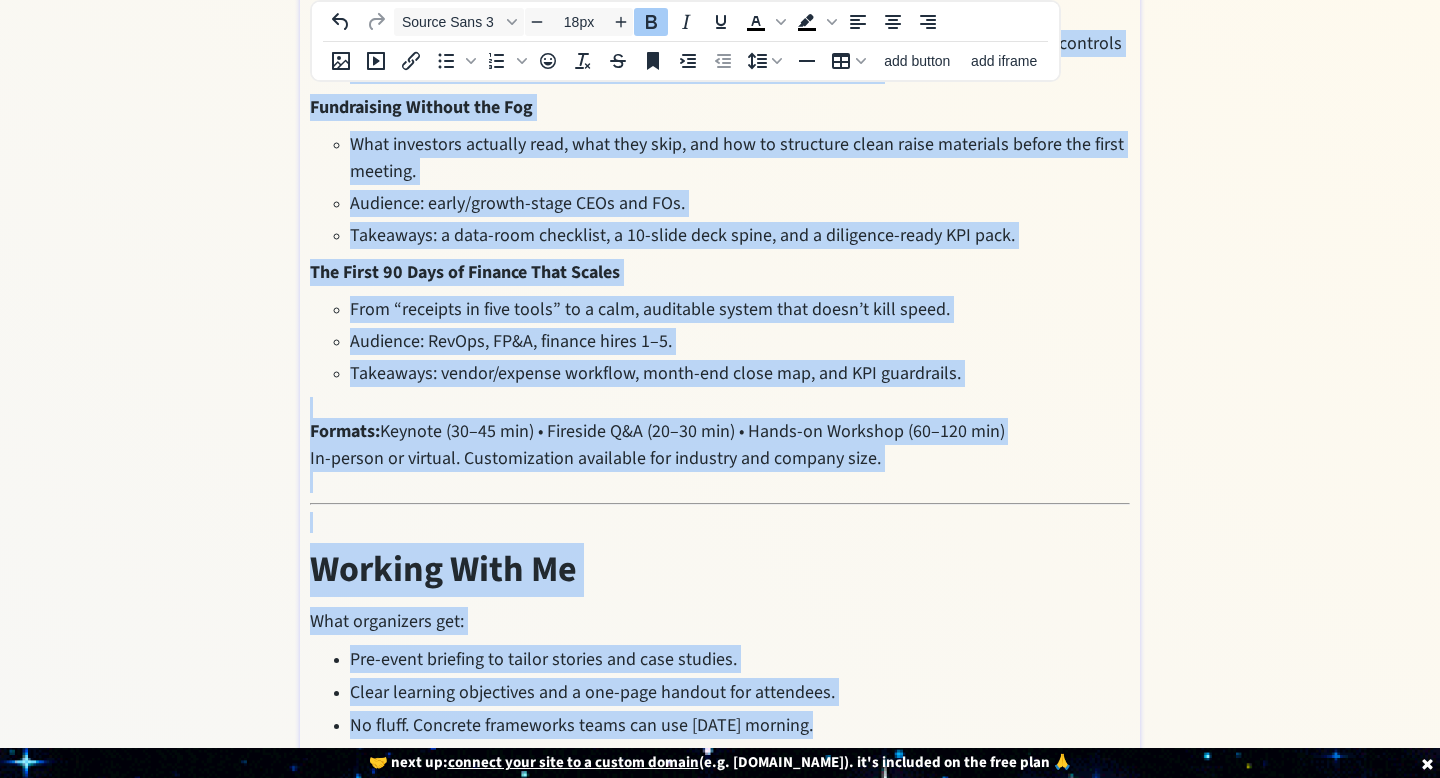
drag, startPoint x: 314, startPoint y: 217, endPoint x: 716, endPoint y: 775, distance: 687.7
click at [716, 427] on body "saving... Home Now Signature Talks click to upload a picture Hi, I’m Deep [PERS…" at bounding box center [720, 38] width 1440 height 778
click at [759, 58] on icon "Line height" at bounding box center [757, 61] width 19 height 17
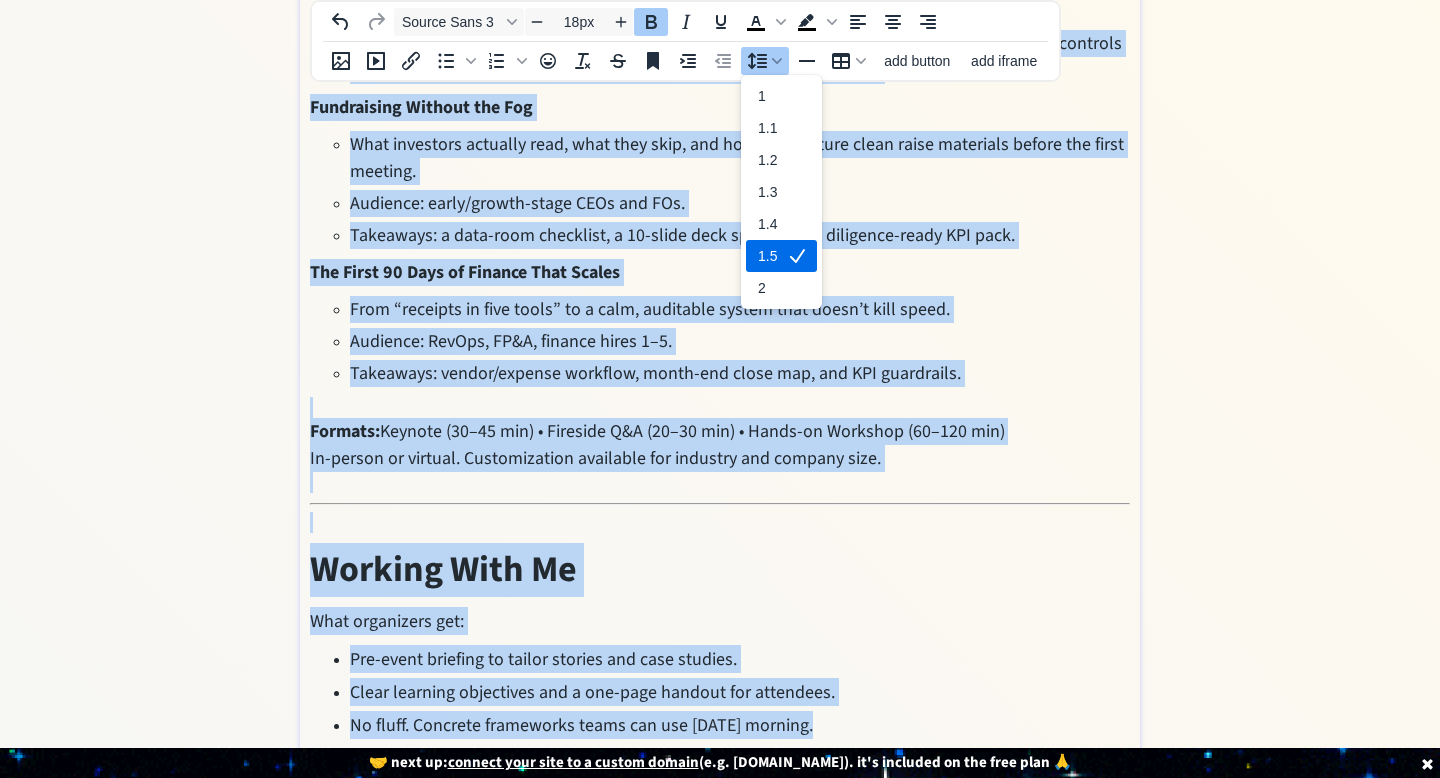
click at [776, 259] on div "1.5" at bounding box center [781, 256] width 71 height 32
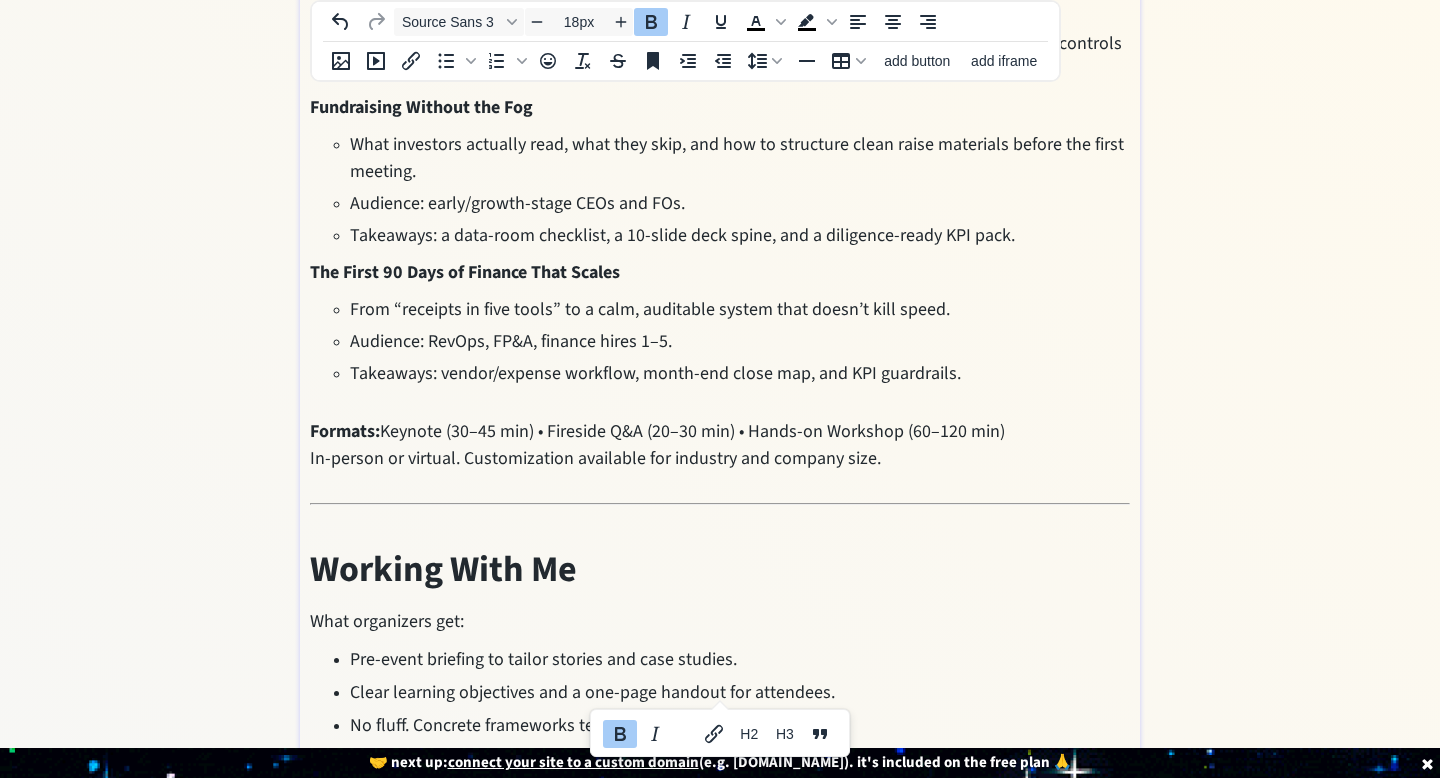
click at [1251, 325] on div "saving... Home Now Signature Talks click to upload a picture Hi, I’m Deep [PERS…" at bounding box center [720, 255] width 1440 height 1127
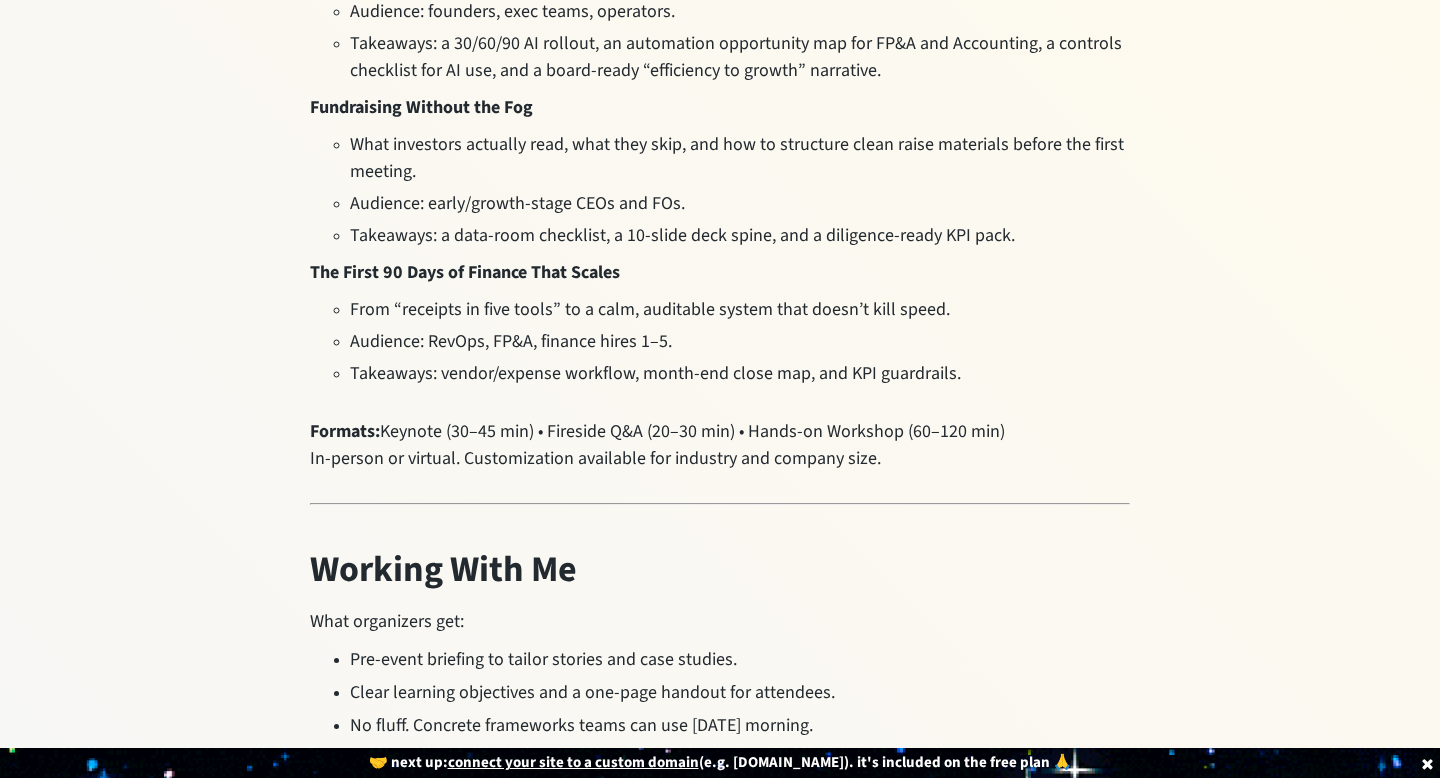
scroll to position [0, 0]
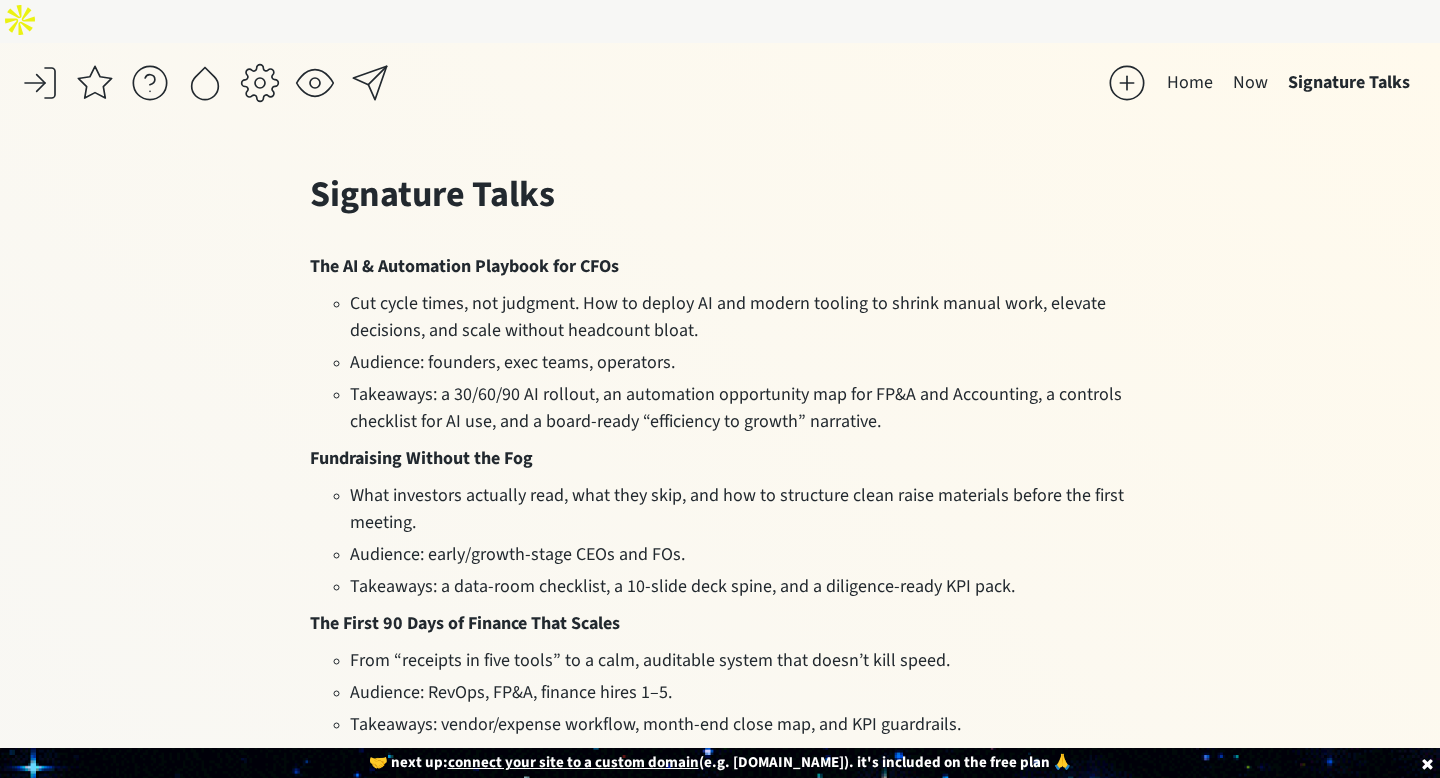
click at [1192, 63] on button "Home" at bounding box center [1190, 83] width 66 height 40
